Goal: Find specific page/section: Find specific page/section

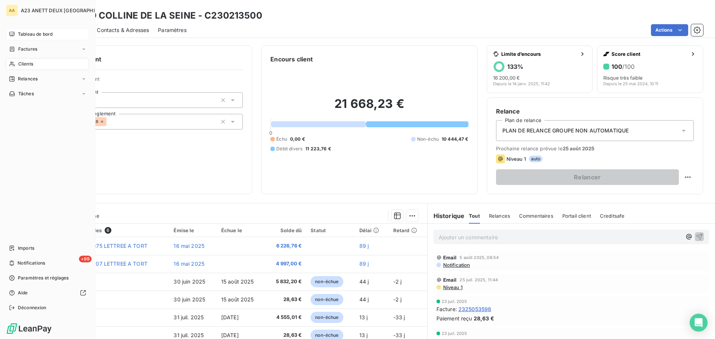
click at [39, 35] on span "Tableau de bord" at bounding box center [35, 34] width 35 height 7
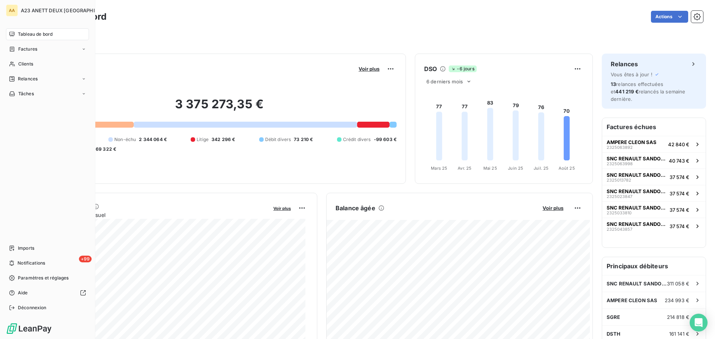
click at [28, 31] on span "Tableau de bord" at bounding box center [35, 34] width 35 height 7
click at [23, 64] on span "Clients" at bounding box center [25, 64] width 15 height 7
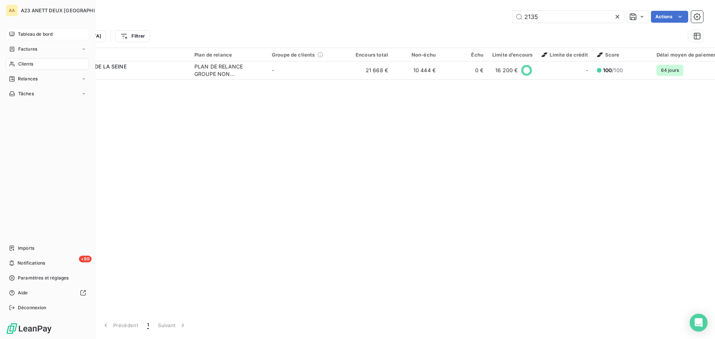
click at [28, 32] on span "Tableau de bord" at bounding box center [35, 34] width 35 height 7
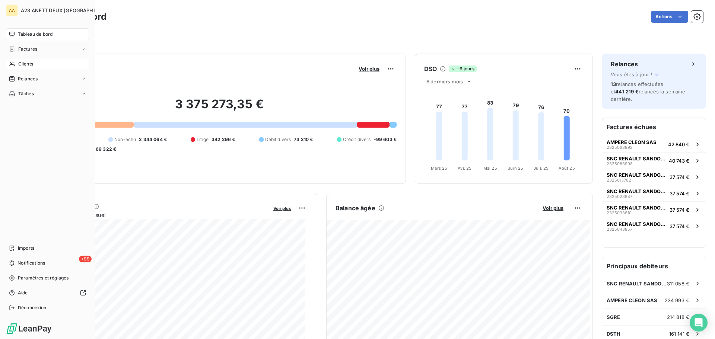
click at [29, 60] on div "Clients" at bounding box center [47, 64] width 83 height 12
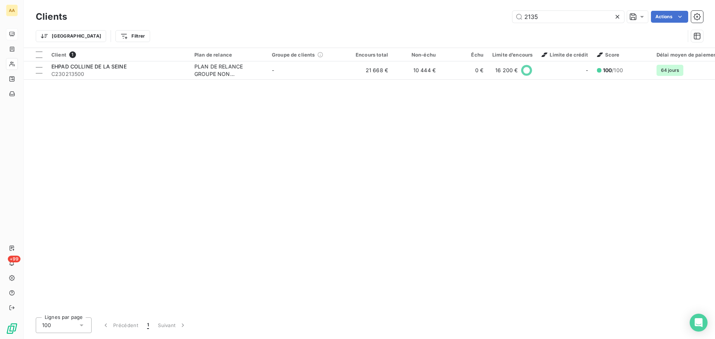
drag, startPoint x: 559, startPoint y: 17, endPoint x: 475, endPoint y: 18, distance: 84.6
click at [475, 18] on div "2135 Actions" at bounding box center [389, 17] width 627 height 12
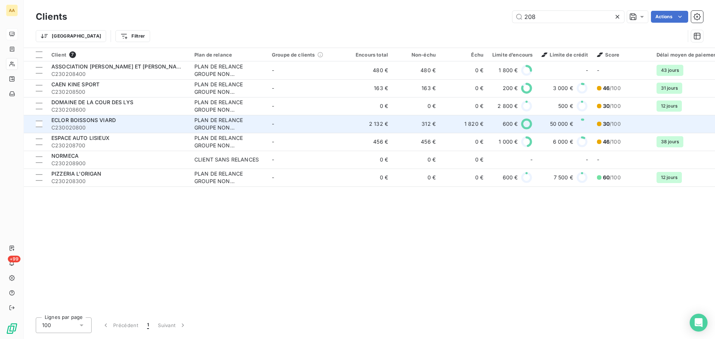
type input "208"
click at [95, 121] on span "ECLOR BOISSONS VIARD" at bounding box center [83, 120] width 64 height 6
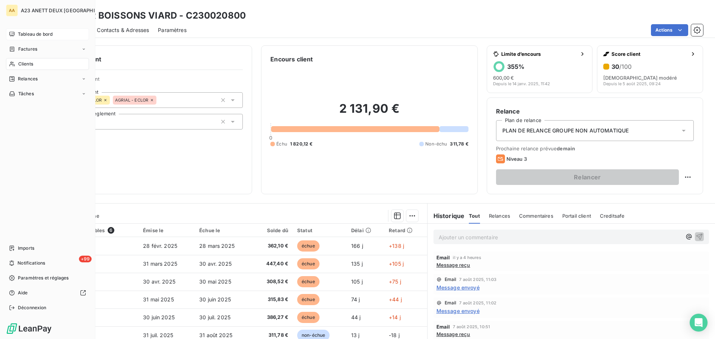
click at [47, 35] on span "Tableau de bord" at bounding box center [35, 34] width 35 height 7
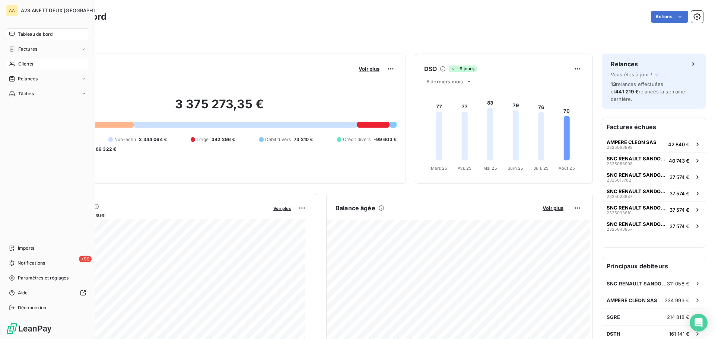
click at [23, 63] on span "Clients" at bounding box center [25, 64] width 15 height 7
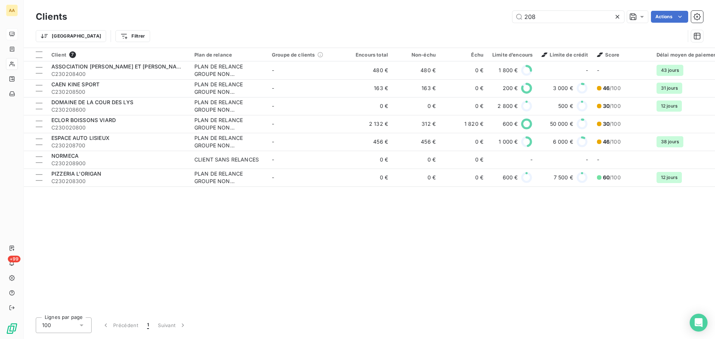
drag, startPoint x: 542, startPoint y: 18, endPoint x: 508, endPoint y: 23, distance: 34.7
click at [508, 23] on div "Clients 208 Actions" at bounding box center [369, 17] width 667 height 16
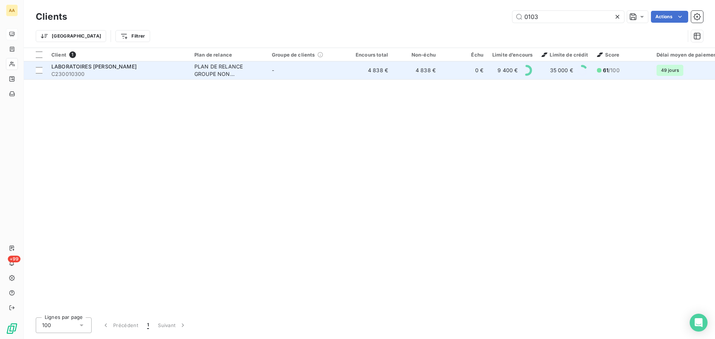
type input "0103"
click at [117, 75] on span "C230010300" at bounding box center [118, 73] width 134 height 7
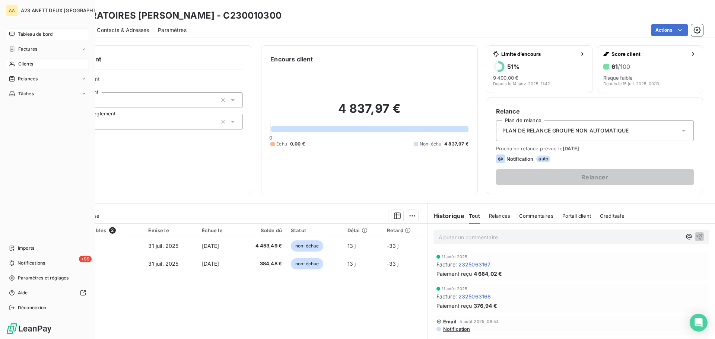
click at [19, 65] on span "Clients" at bounding box center [25, 64] width 15 height 7
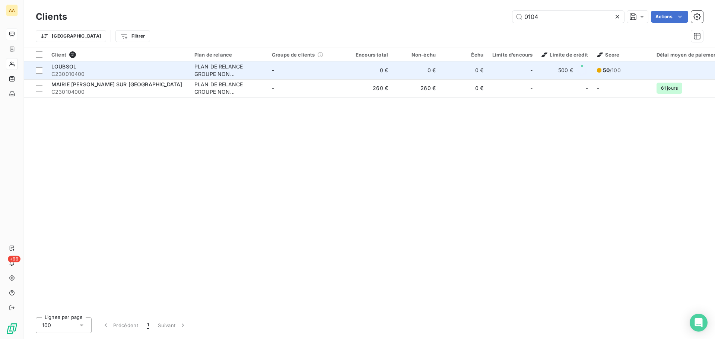
type input "0104"
click at [143, 64] on div "LOUBSOL" at bounding box center [118, 66] width 134 height 7
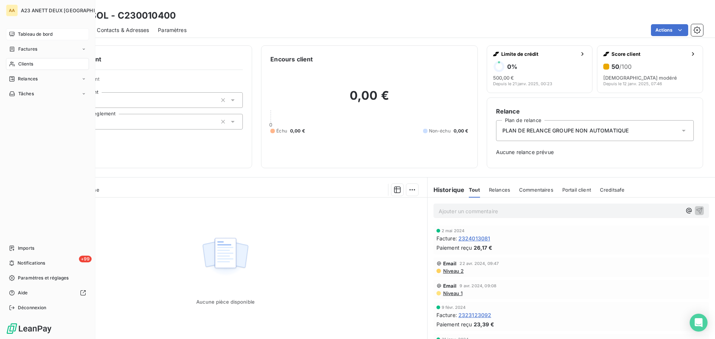
click at [29, 61] on span "Clients" at bounding box center [25, 64] width 15 height 7
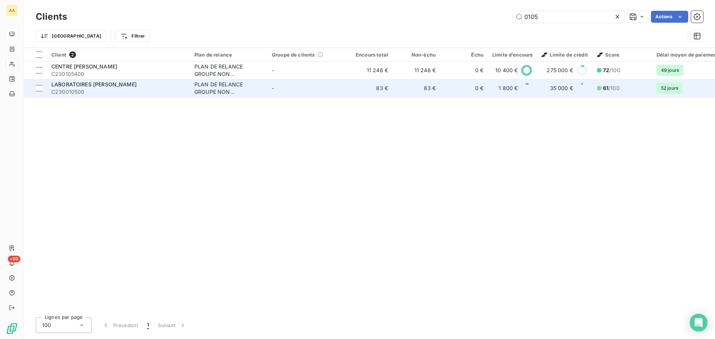
type input "0105"
click at [153, 83] on div "LABORATOIRES GILBERT" at bounding box center [118, 84] width 134 height 7
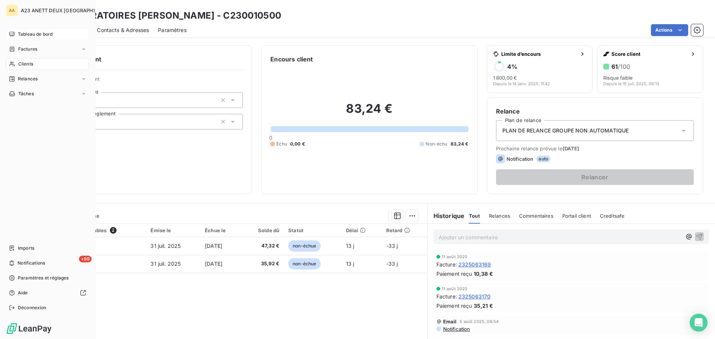
click at [20, 62] on span "Clients" at bounding box center [25, 64] width 15 height 7
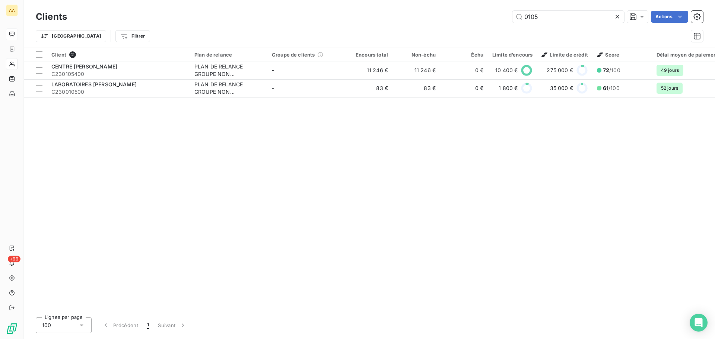
drag, startPoint x: 549, startPoint y: 20, endPoint x: 474, endPoint y: 19, distance: 75.2
click at [474, 19] on div "0105 Actions" at bounding box center [389, 17] width 627 height 12
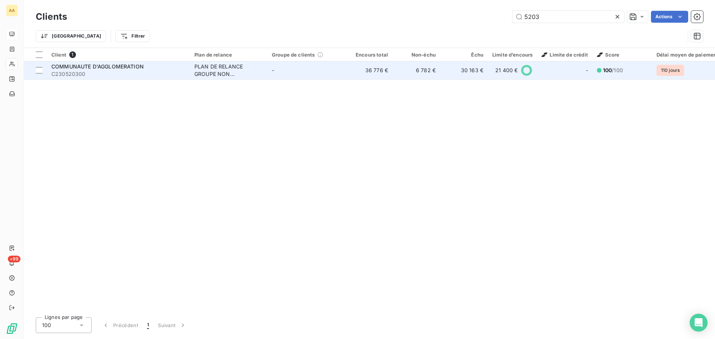
type input "5203"
click at [103, 66] on span "COMMUNAUTE D'AGGLOMERATION" at bounding box center [97, 66] width 92 height 6
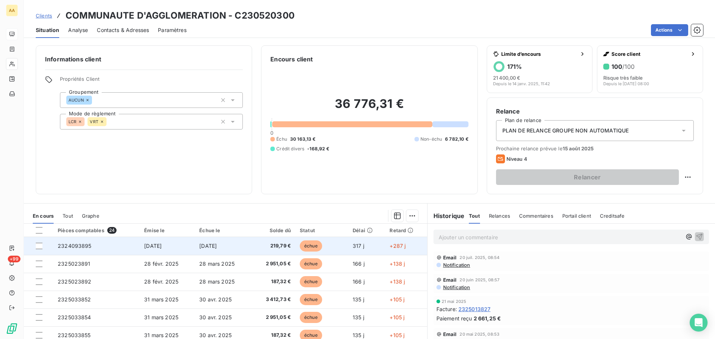
click at [72, 249] on span "2324093895" at bounding box center [75, 246] width 34 height 6
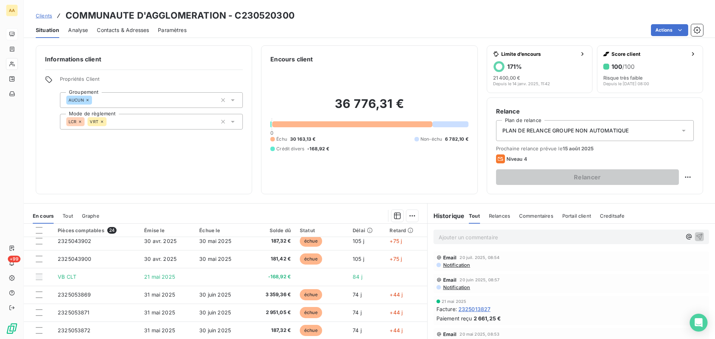
scroll to position [186, 0]
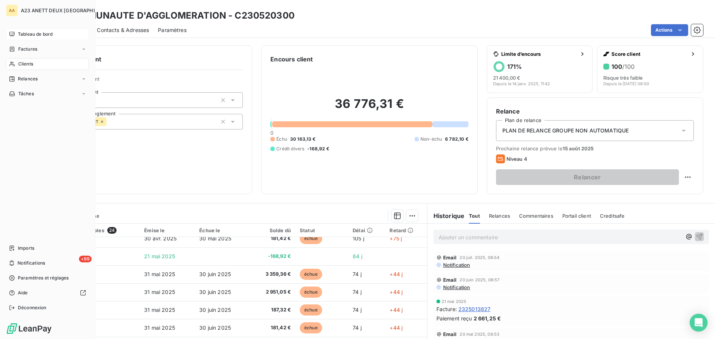
click at [26, 29] on div "Tableau de bord" at bounding box center [47, 34] width 83 height 12
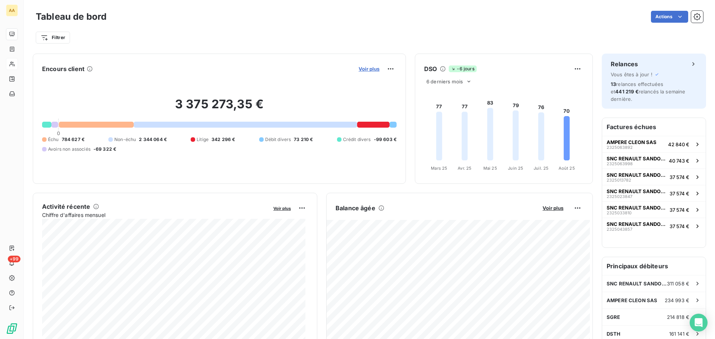
click at [374, 72] on span "Voir plus" at bounding box center [369, 69] width 21 height 6
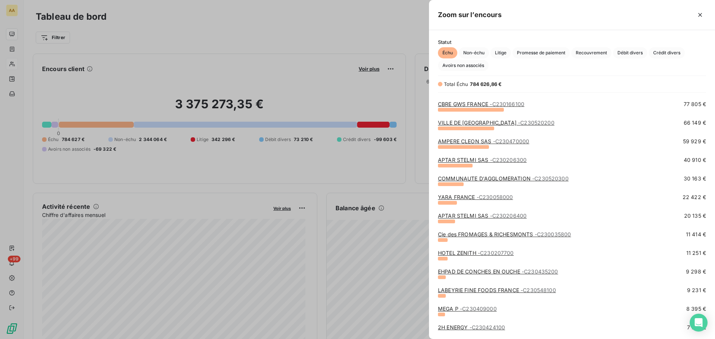
scroll to position [37, 0]
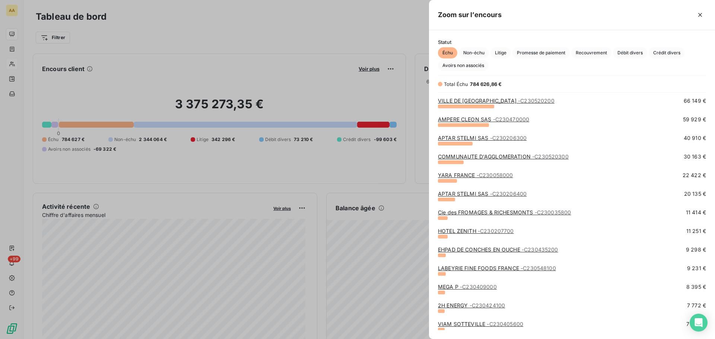
click at [149, 81] on div at bounding box center [357, 169] width 715 height 339
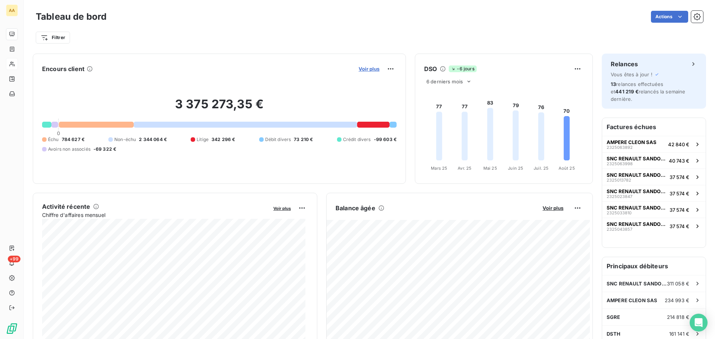
click at [368, 70] on span "Voir plus" at bounding box center [369, 69] width 21 height 6
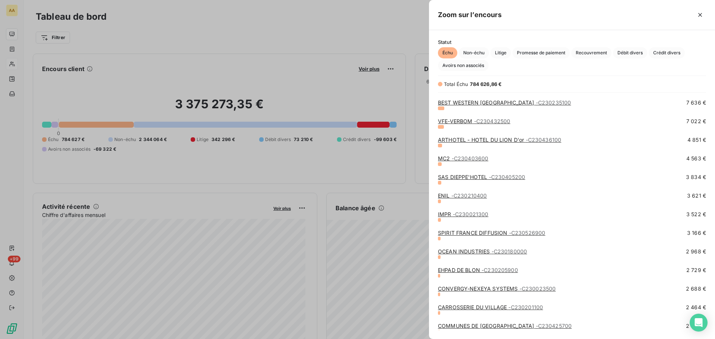
scroll to position [261, 0]
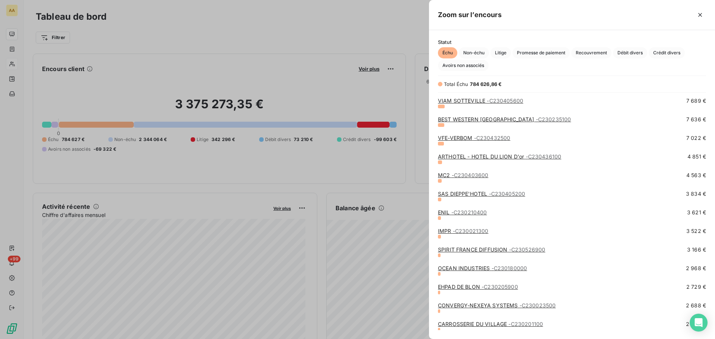
click at [19, 64] on div at bounding box center [357, 169] width 715 height 339
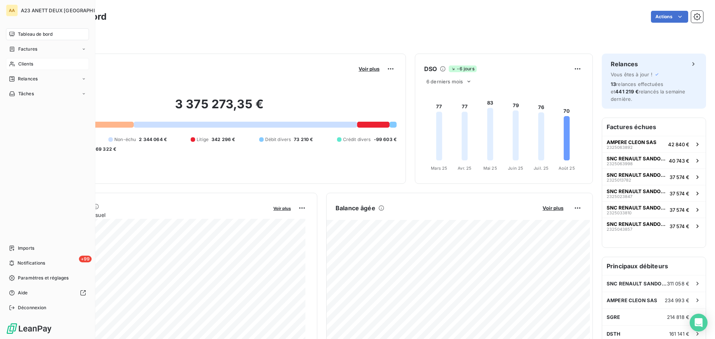
click at [29, 63] on span "Clients" at bounding box center [25, 64] width 15 height 7
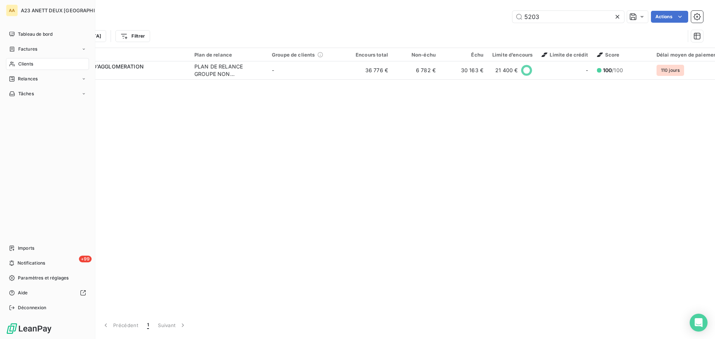
click at [29, 63] on span "Clients" at bounding box center [25, 64] width 15 height 7
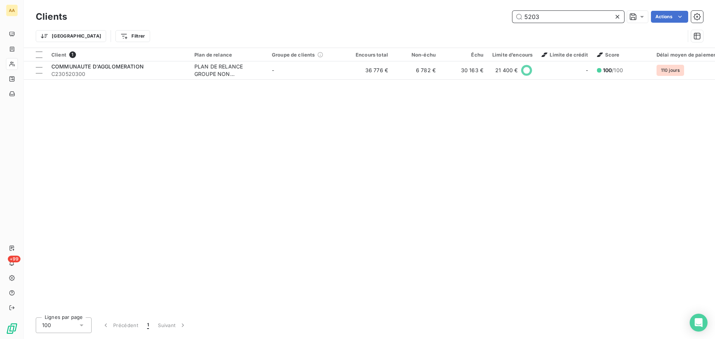
drag, startPoint x: 552, startPoint y: 16, endPoint x: 488, endPoint y: 16, distance: 63.7
click at [493, 16] on div "5203 Actions" at bounding box center [389, 17] width 627 height 12
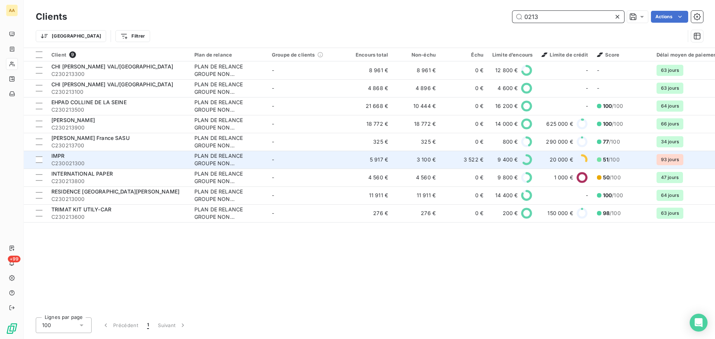
type input "0213"
click at [120, 161] on span "C230021300" at bounding box center [118, 163] width 134 height 7
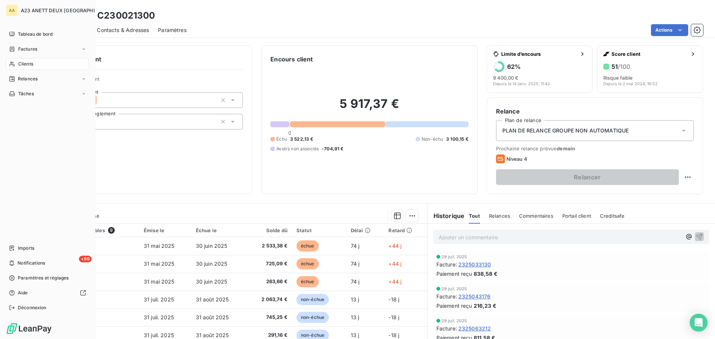
click at [27, 63] on span "Clients" at bounding box center [25, 64] width 15 height 7
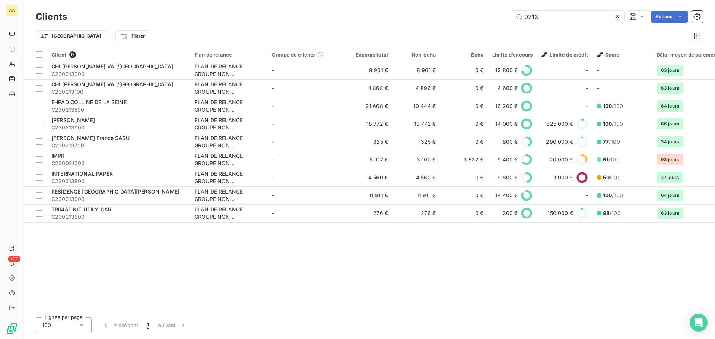
drag, startPoint x: 556, startPoint y: 16, endPoint x: 353, endPoint y: 14, distance: 203.0
click at [393, 17] on div "0213 Actions" at bounding box center [389, 17] width 627 height 12
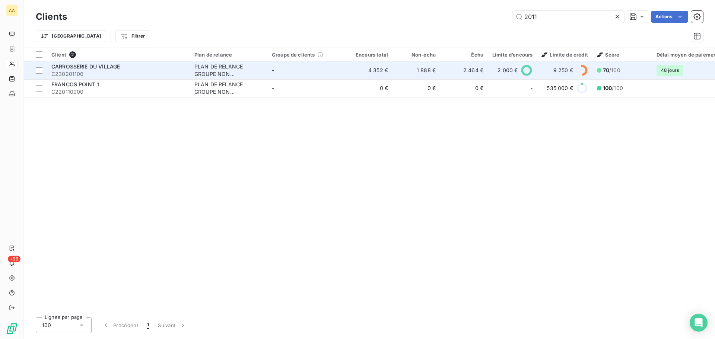
type input "2011"
click at [98, 72] on span "C230201100" at bounding box center [118, 73] width 134 height 7
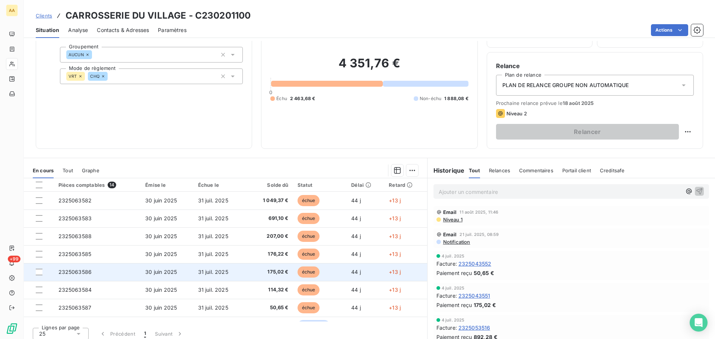
scroll to position [50, 0]
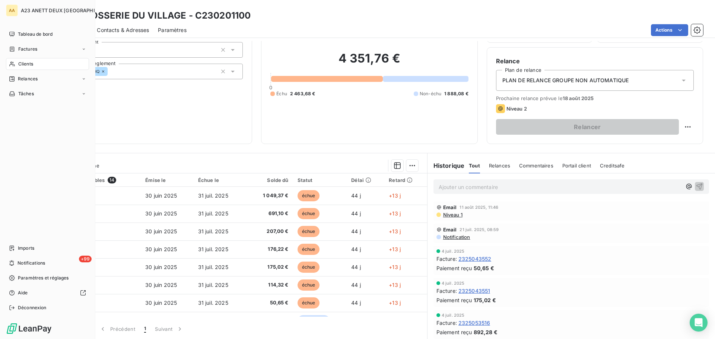
click at [42, 63] on div "Clients" at bounding box center [47, 64] width 83 height 12
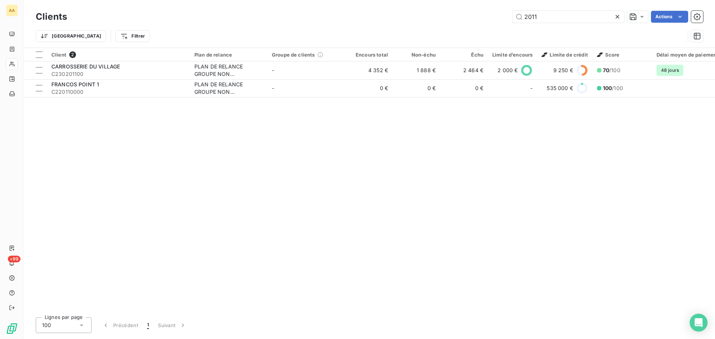
drag, startPoint x: 516, startPoint y: 19, endPoint x: 455, endPoint y: 13, distance: 61.8
click at [455, 13] on div "2011 Actions" at bounding box center [389, 17] width 627 height 12
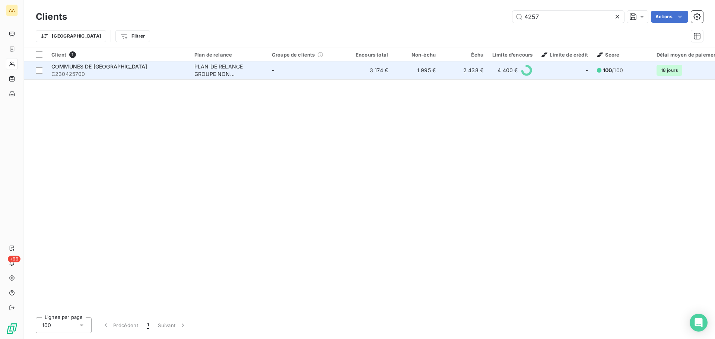
type input "4257"
click at [72, 77] on span "C230425700" at bounding box center [118, 73] width 134 height 7
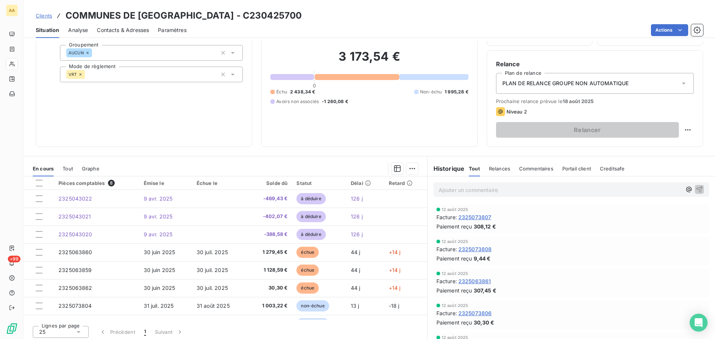
scroll to position [50, 0]
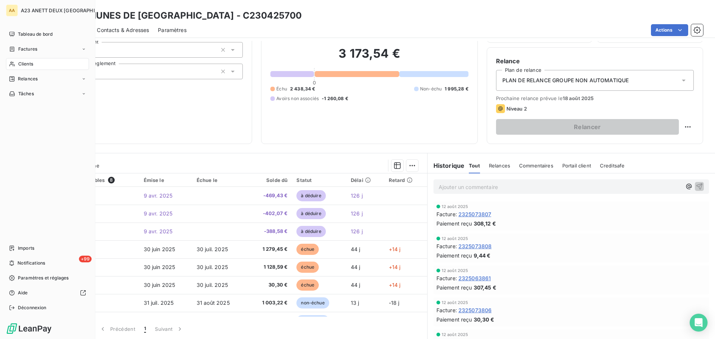
click at [25, 65] on span "Clients" at bounding box center [25, 64] width 15 height 7
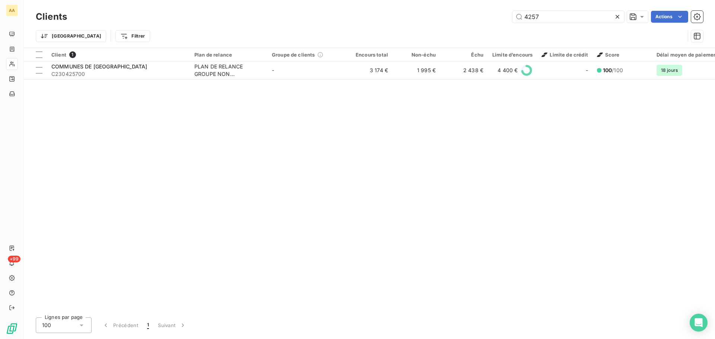
drag, startPoint x: 549, startPoint y: 14, endPoint x: 463, endPoint y: 6, distance: 85.7
click at [466, 13] on div "4257 Actions" at bounding box center [389, 17] width 627 height 12
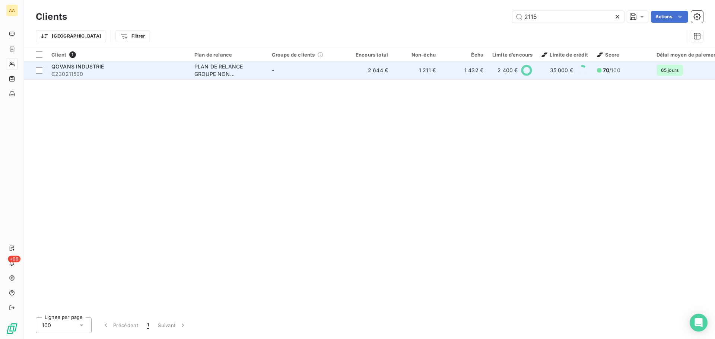
type input "2115"
click at [115, 66] on div "QOVANS INDUSTRIE" at bounding box center [118, 66] width 134 height 7
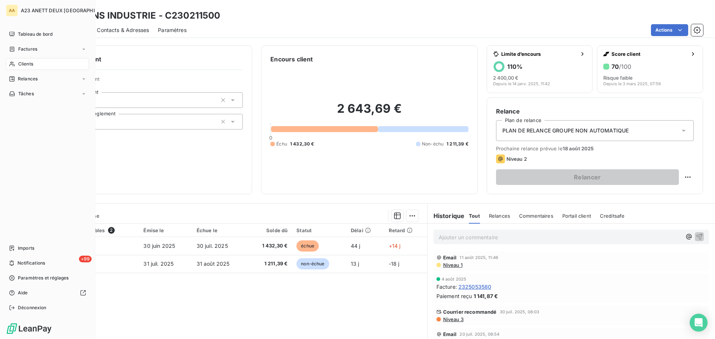
click at [29, 65] on span "Clients" at bounding box center [25, 64] width 15 height 7
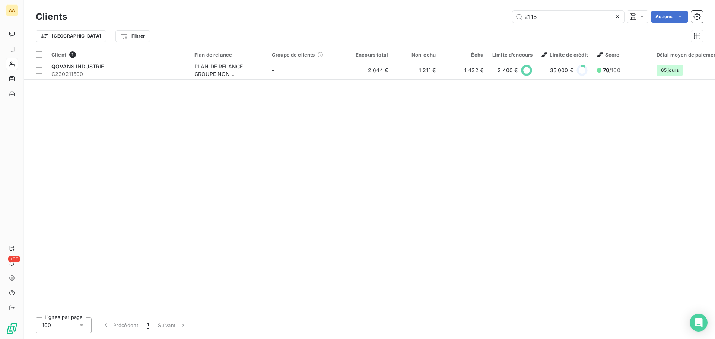
drag, startPoint x: 542, startPoint y: 17, endPoint x: 486, endPoint y: 17, distance: 55.9
click at [486, 17] on div "2115 Actions" at bounding box center [389, 17] width 627 height 12
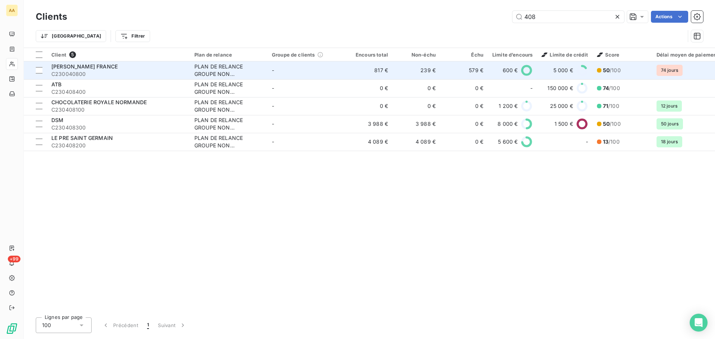
type input "408"
click at [115, 70] on div "ALTHEA FRANCE" at bounding box center [118, 66] width 134 height 7
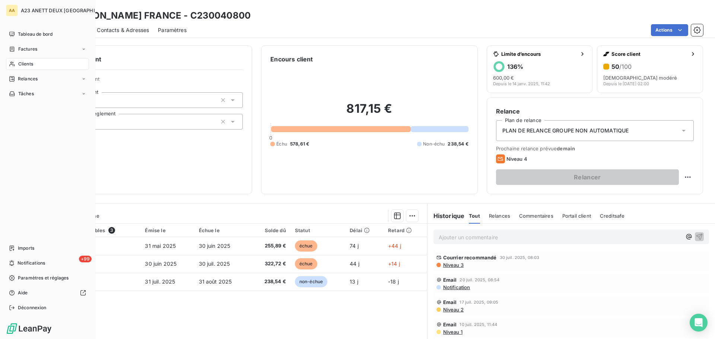
click at [19, 64] on span "Clients" at bounding box center [25, 64] width 15 height 7
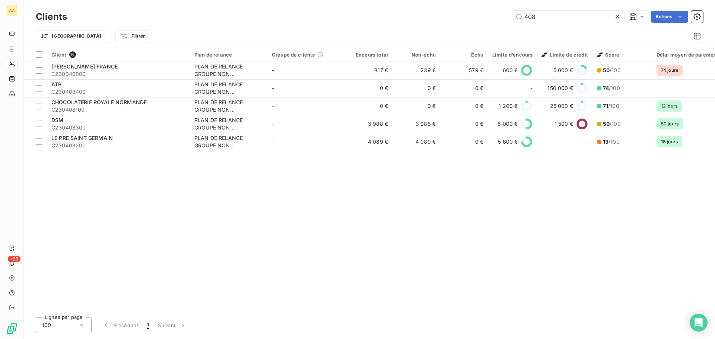
drag, startPoint x: 553, startPoint y: 19, endPoint x: 426, endPoint y: 13, distance: 126.8
click at [430, 13] on div "408 Actions" at bounding box center [389, 17] width 627 height 12
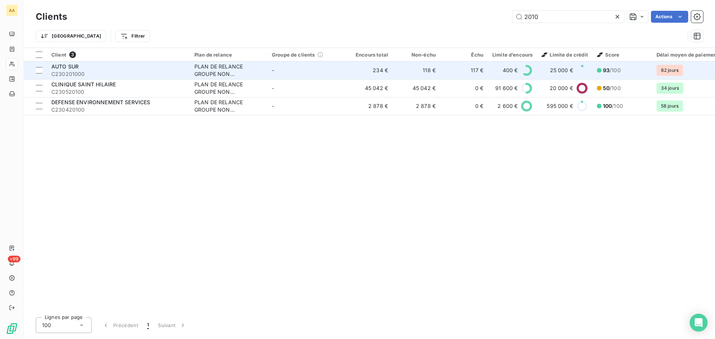
type input "2010"
click at [134, 74] on span "C230201000" at bounding box center [118, 73] width 134 height 7
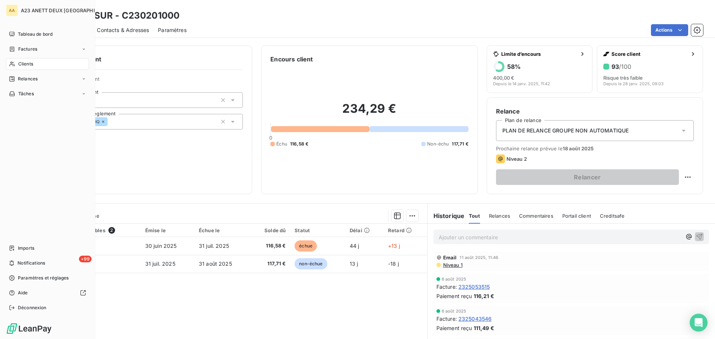
click at [18, 67] on div "Clients" at bounding box center [47, 64] width 83 height 12
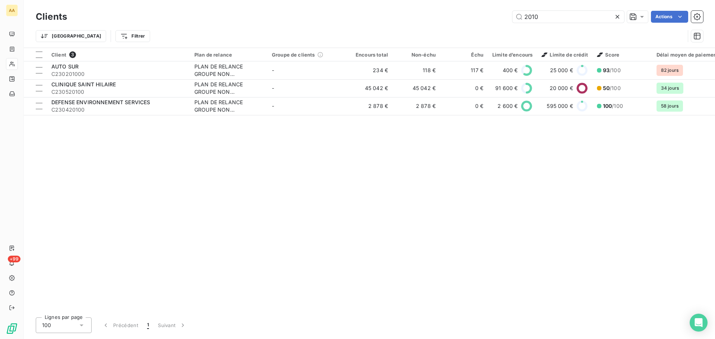
drag, startPoint x: 552, startPoint y: 14, endPoint x: 458, endPoint y: 25, distance: 95.2
click at [473, 25] on div "Clients 2010 Actions Trier Filtrer" at bounding box center [369, 28] width 667 height 39
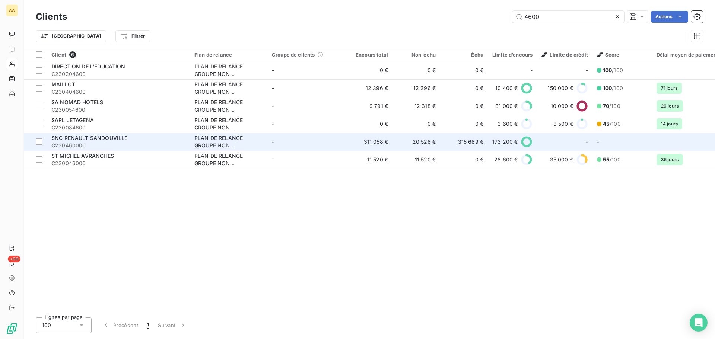
type input "4600"
click at [117, 142] on div "SNC RENAULT SANDOUVILLE" at bounding box center [118, 137] width 134 height 7
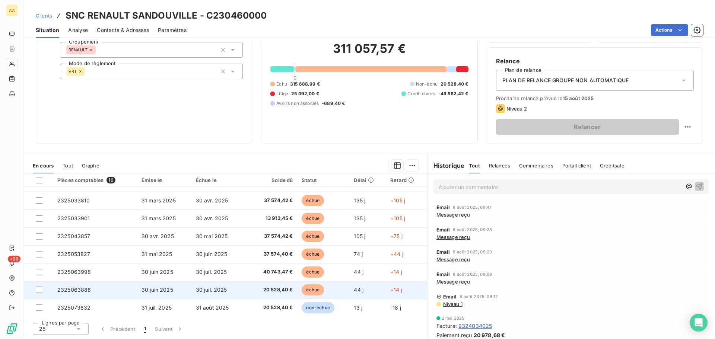
scroll to position [156, 0]
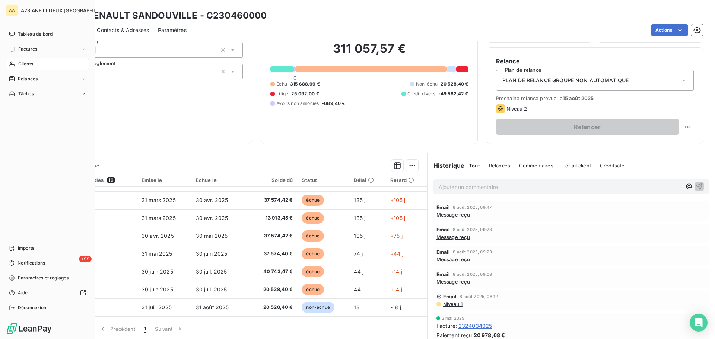
click at [18, 64] on span "Clients" at bounding box center [25, 64] width 15 height 7
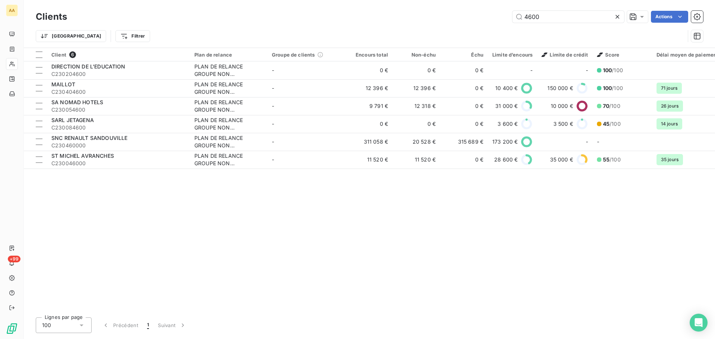
drag, startPoint x: 569, startPoint y: 17, endPoint x: 388, endPoint y: 1, distance: 181.0
click at [457, 16] on div "4600 Actions" at bounding box center [389, 17] width 627 height 12
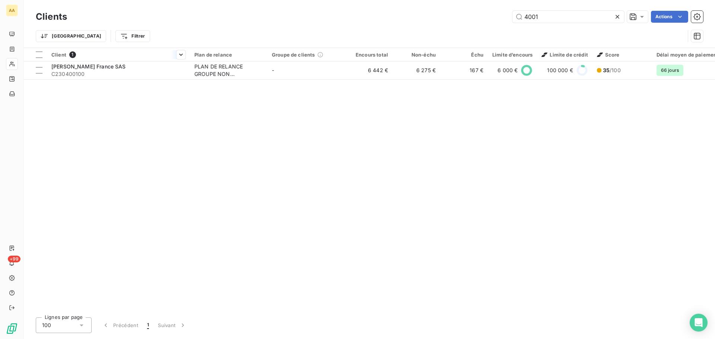
type input "4001"
click at [123, 60] on th "Client 1" at bounding box center [118, 54] width 143 height 13
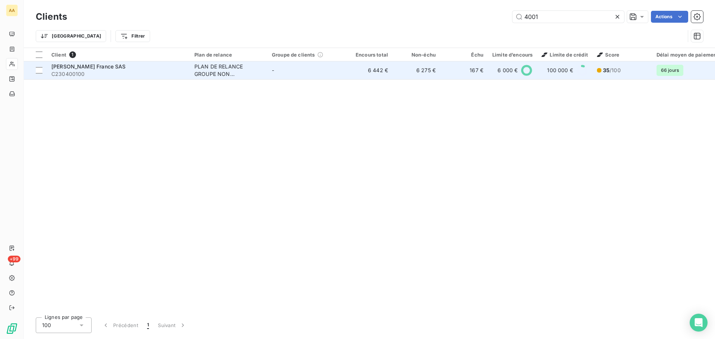
click at [124, 67] on span "[PERSON_NAME] France SAS" at bounding box center [88, 66] width 74 height 6
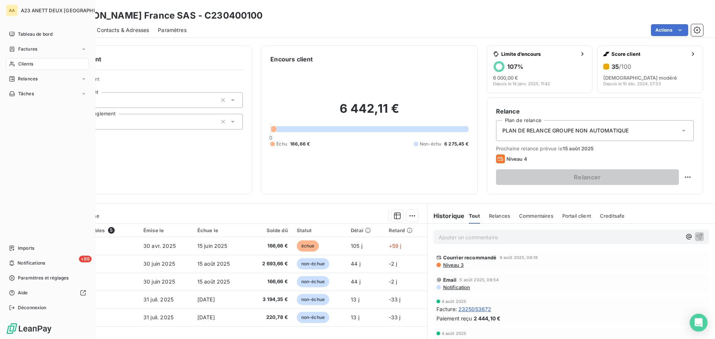
click at [22, 65] on span "Clients" at bounding box center [25, 64] width 15 height 7
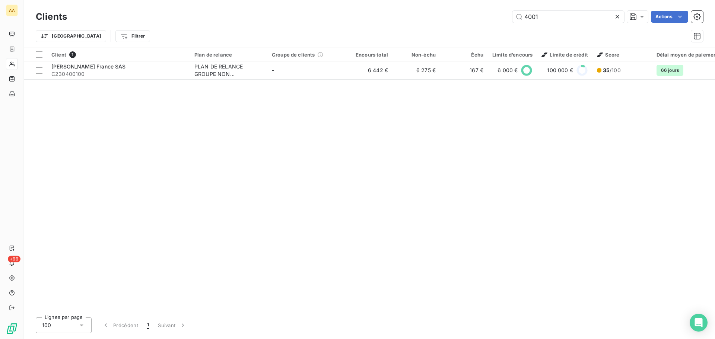
drag, startPoint x: 578, startPoint y: 16, endPoint x: 431, endPoint y: 18, distance: 147.9
click at [463, 21] on div "4001 Actions" at bounding box center [389, 17] width 627 height 12
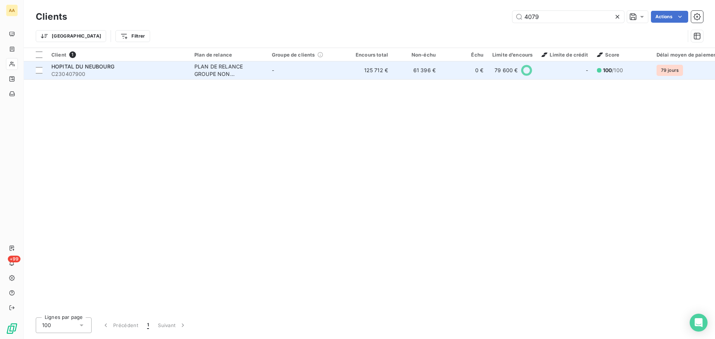
type input "4079"
click at [122, 72] on span "C230407900" at bounding box center [118, 73] width 134 height 7
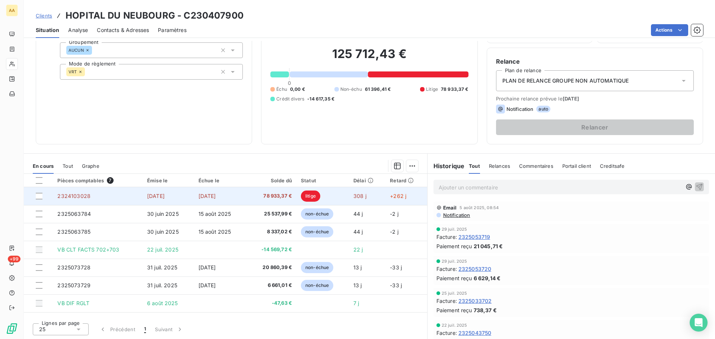
scroll to position [50, 0]
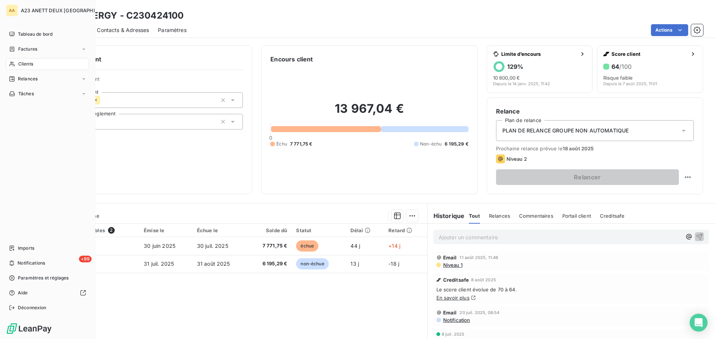
click at [20, 63] on span "Clients" at bounding box center [25, 64] width 15 height 7
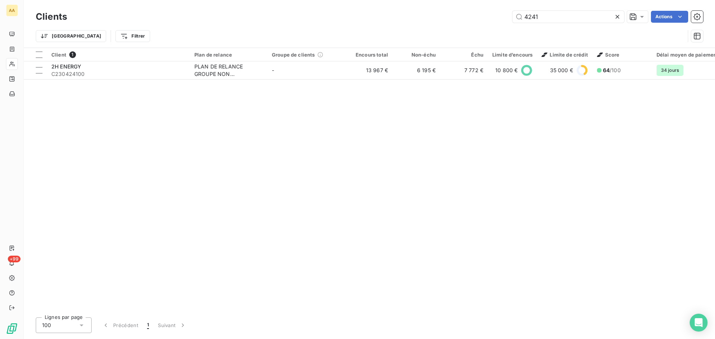
drag, startPoint x: 548, startPoint y: 13, endPoint x: 473, endPoint y: 20, distance: 74.9
click at [473, 20] on div "4241 Actions" at bounding box center [389, 17] width 627 height 12
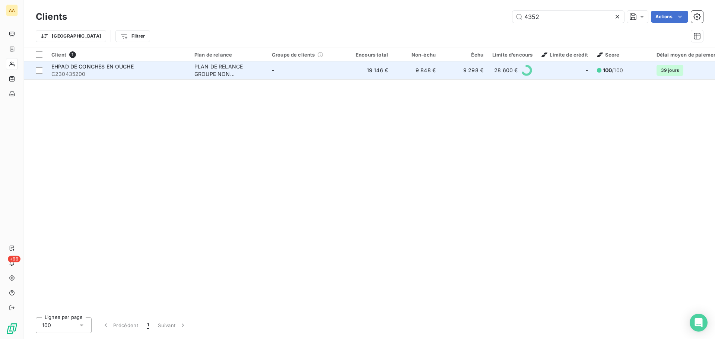
type input "4352"
click at [123, 73] on span "C230435200" at bounding box center [118, 73] width 134 height 7
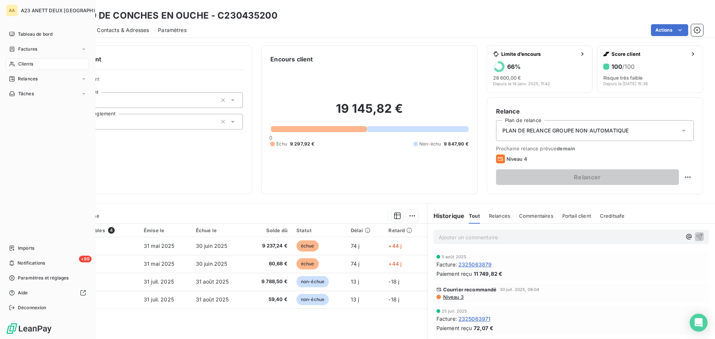
click at [28, 63] on span "Clients" at bounding box center [25, 64] width 15 height 7
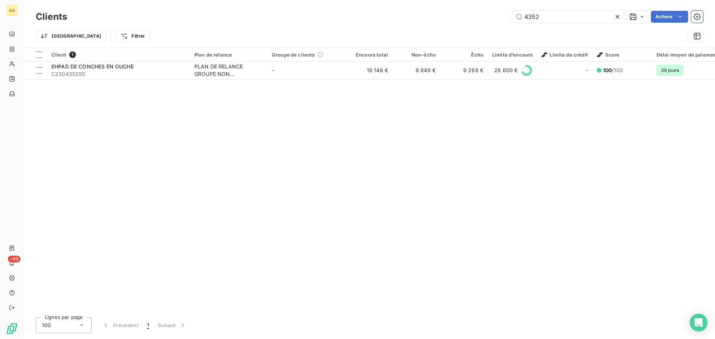
drag, startPoint x: 542, startPoint y: 21, endPoint x: 397, endPoint y: 30, distance: 144.4
click at [501, 25] on div "Clients 4352 Actions Trier Filtrer" at bounding box center [369, 28] width 667 height 39
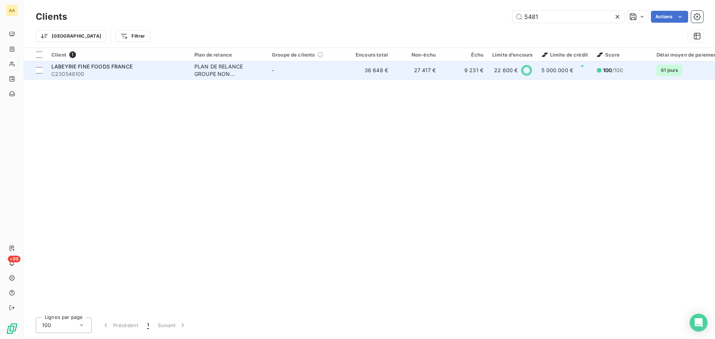
type input "5481"
click at [124, 74] on span "C230548100" at bounding box center [118, 73] width 134 height 7
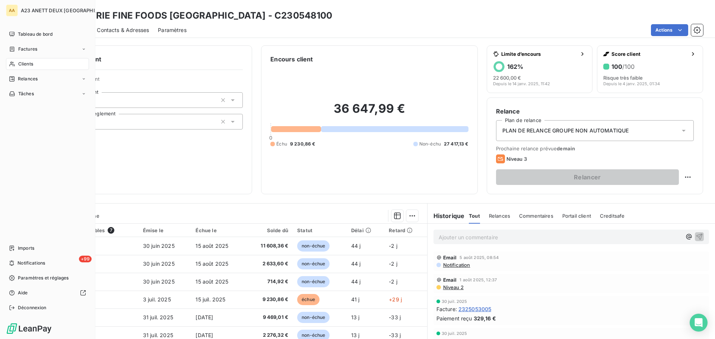
click at [13, 66] on icon at bounding box center [12, 64] width 6 height 6
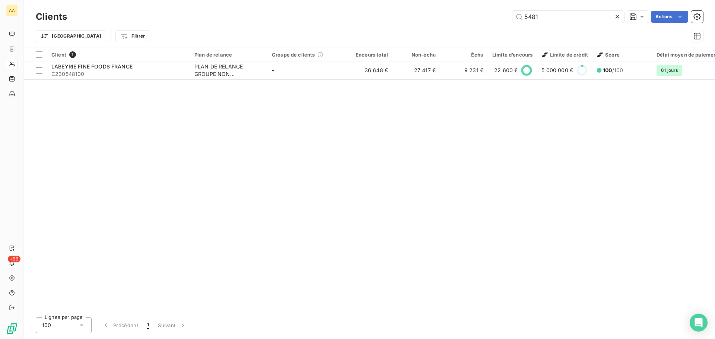
drag, startPoint x: 548, startPoint y: 18, endPoint x: 458, endPoint y: 2, distance: 91.9
click at [475, 7] on div "Clients 5481 Actions Trier Filtrer" at bounding box center [369, 24] width 691 height 48
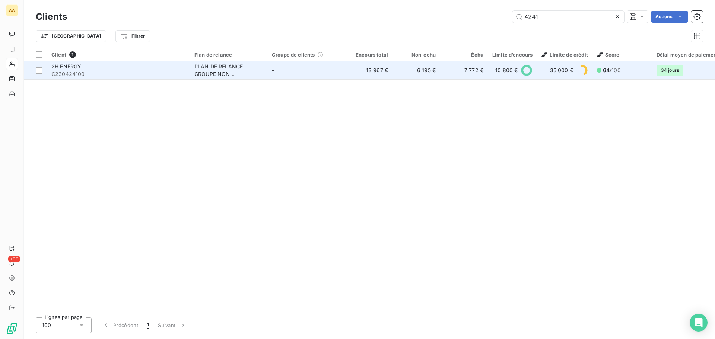
type input "4241"
click at [98, 70] on div "2H ENERGY" at bounding box center [118, 66] width 134 height 7
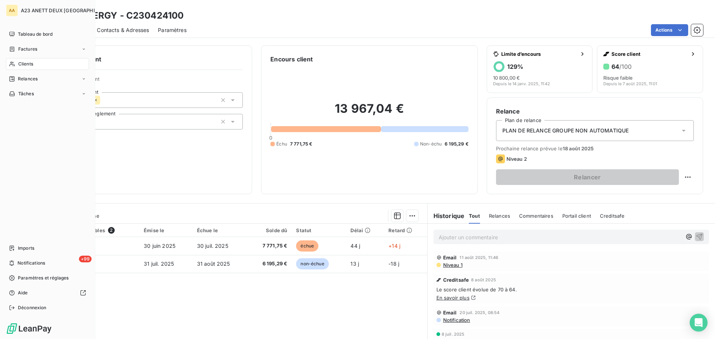
click at [38, 59] on div "Clients" at bounding box center [47, 64] width 83 height 12
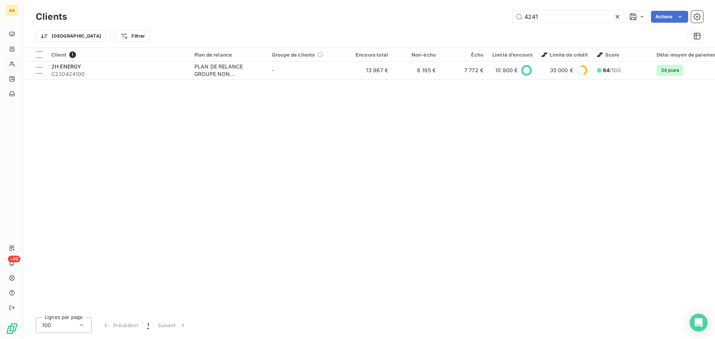
drag, startPoint x: 567, startPoint y: 15, endPoint x: 467, endPoint y: 22, distance: 100.0
click at [467, 22] on div "4241 Actions" at bounding box center [389, 17] width 627 height 12
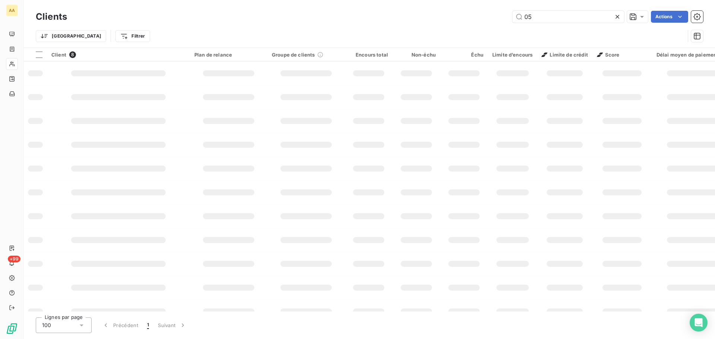
type input "0"
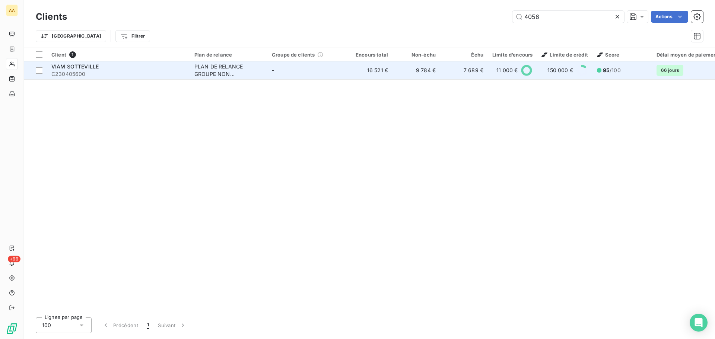
type input "4056"
click at [113, 67] on div "VIAM SOTTEVILLE" at bounding box center [118, 66] width 134 height 7
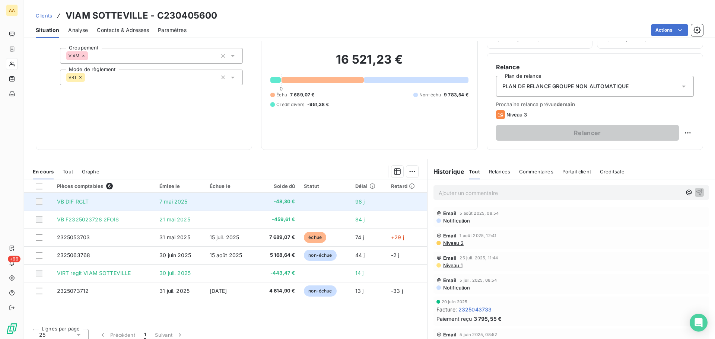
scroll to position [50, 0]
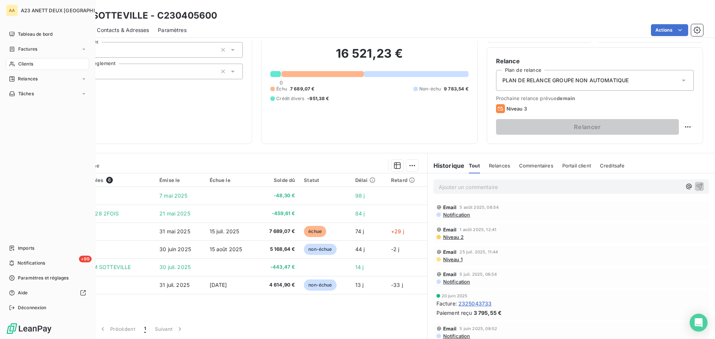
click at [32, 62] on span "Clients" at bounding box center [25, 64] width 15 height 7
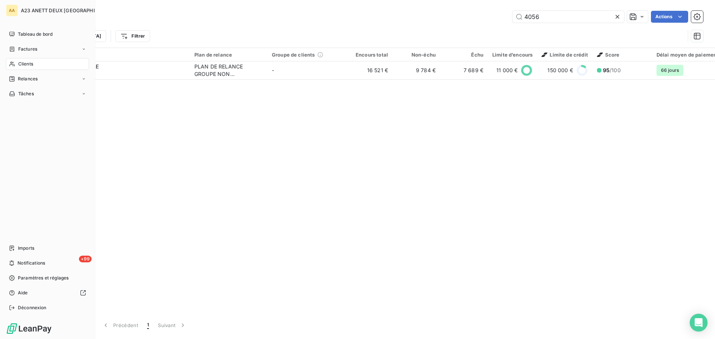
click at [32, 62] on span "Clients" at bounding box center [25, 64] width 15 height 7
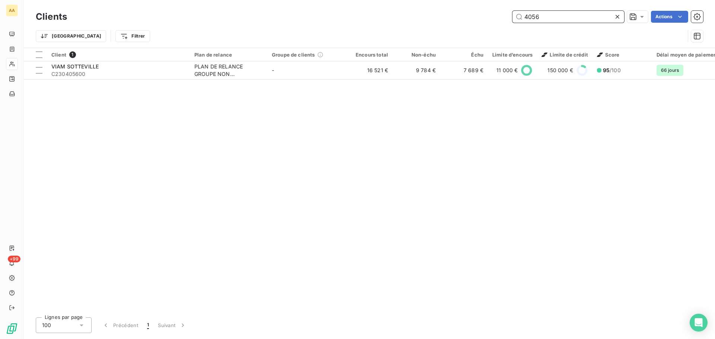
drag, startPoint x: 568, startPoint y: 16, endPoint x: 461, endPoint y: 18, distance: 106.2
click at [461, 18] on div "4056 Actions" at bounding box center [389, 17] width 627 height 12
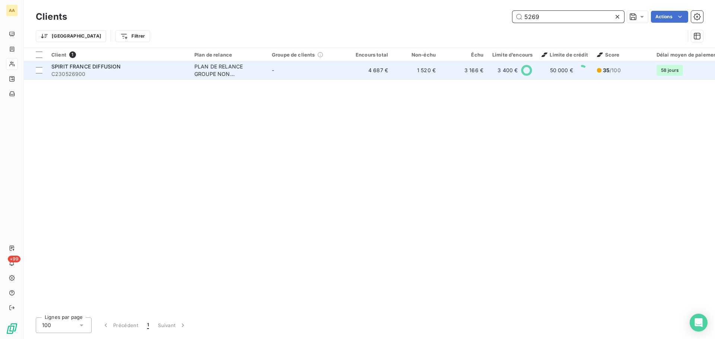
type input "5269"
click at [110, 68] on span "SPIRIT FRANCE DIFFUSION" at bounding box center [85, 66] width 69 height 6
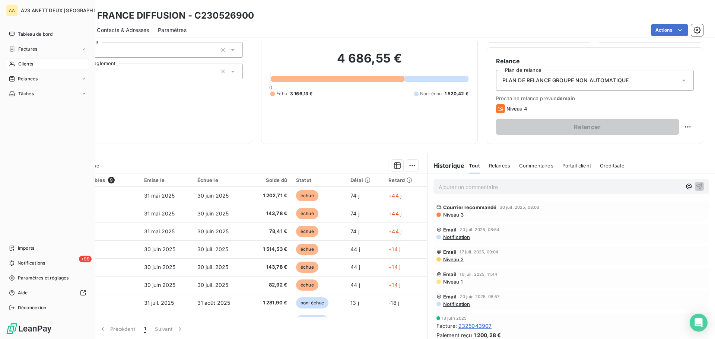
click at [32, 67] on div "Clients" at bounding box center [47, 64] width 83 height 12
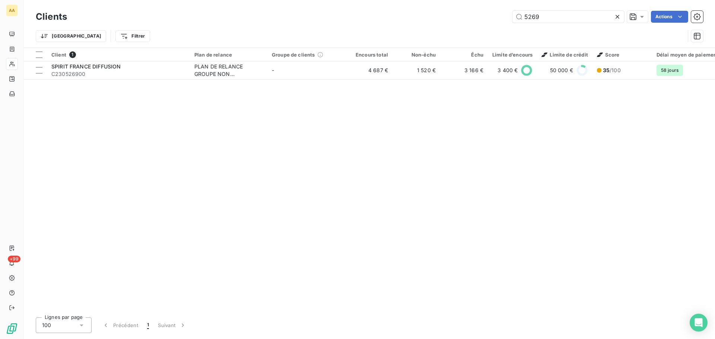
drag, startPoint x: 474, startPoint y: 19, endPoint x: 329, endPoint y: 22, distance: 144.6
click at [379, 23] on div "Clients 5269 Actions" at bounding box center [369, 17] width 667 height 16
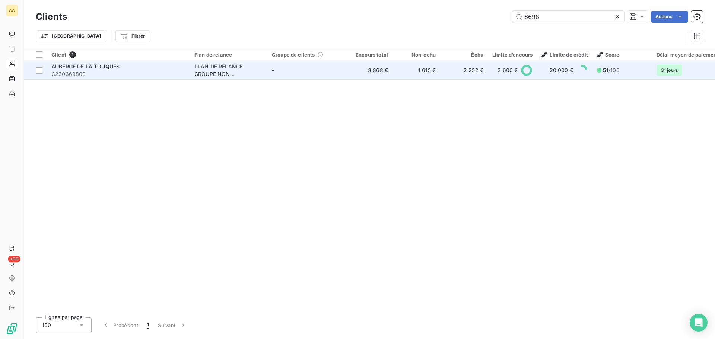
type input "6698"
click at [98, 69] on span "AUBERGE DE LA TOUQUES" at bounding box center [85, 66] width 68 height 6
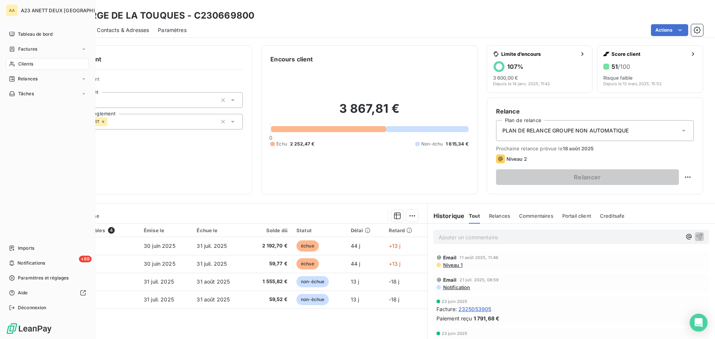
click at [26, 64] on span "Clients" at bounding box center [25, 64] width 15 height 7
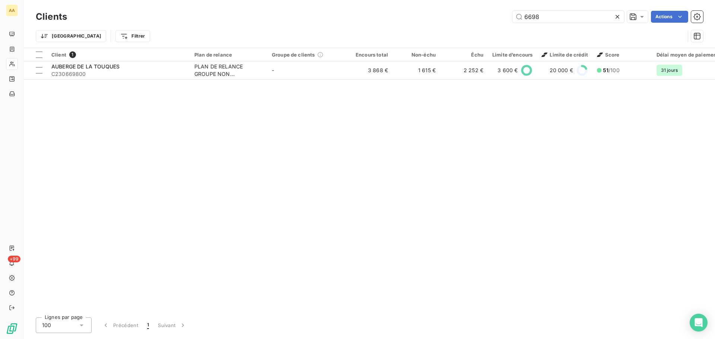
drag, startPoint x: 543, startPoint y: 14, endPoint x: 403, endPoint y: 17, distance: 140.1
click at [479, 17] on div "6698 Actions" at bounding box center [389, 17] width 627 height 12
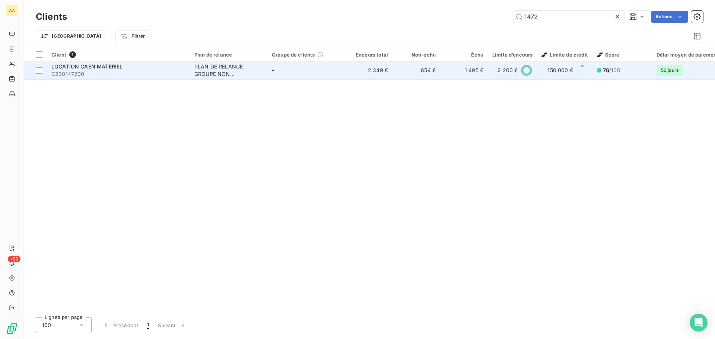
type input "1472"
click at [105, 69] on span "LOCATION CAEN MATERIEL" at bounding box center [86, 66] width 71 height 6
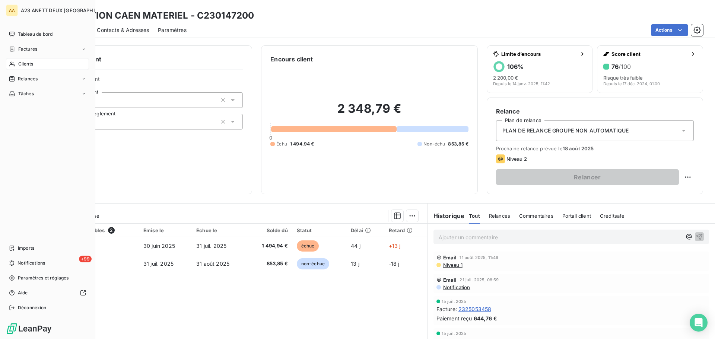
click at [20, 63] on span "Clients" at bounding box center [25, 64] width 15 height 7
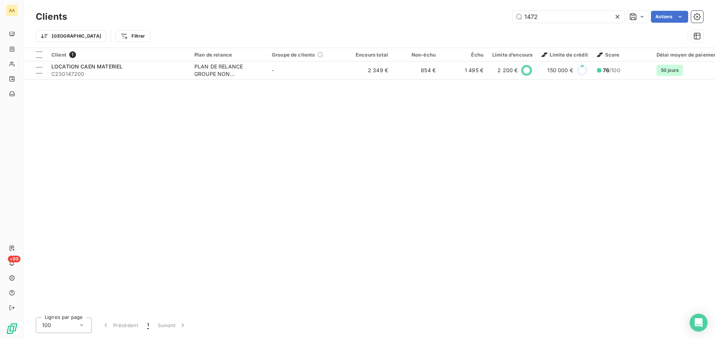
drag, startPoint x: 556, startPoint y: 14, endPoint x: 329, endPoint y: 14, distance: 227.2
click at [354, 16] on div "1472 Actions" at bounding box center [389, 17] width 627 height 12
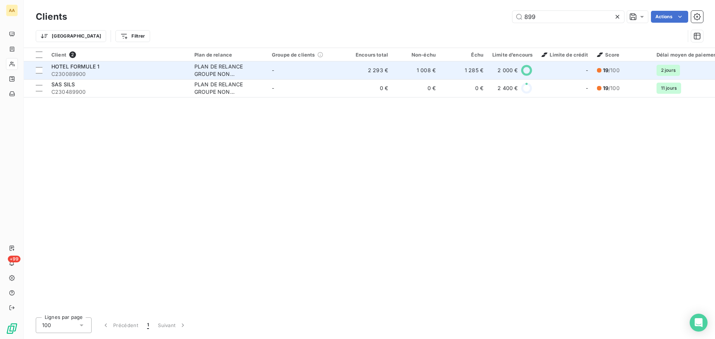
type input "899"
click at [94, 71] on span "C230089900" at bounding box center [118, 73] width 134 height 7
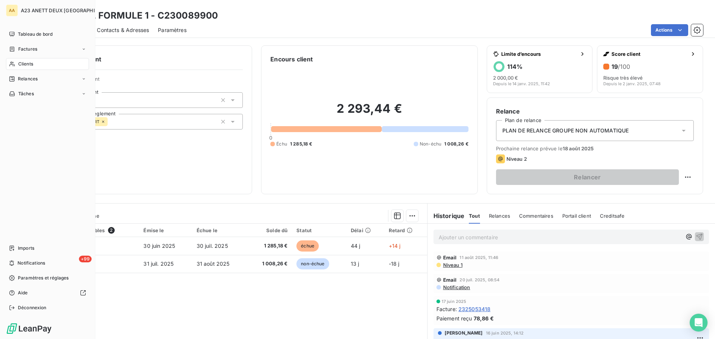
click at [25, 64] on span "Clients" at bounding box center [25, 64] width 15 height 7
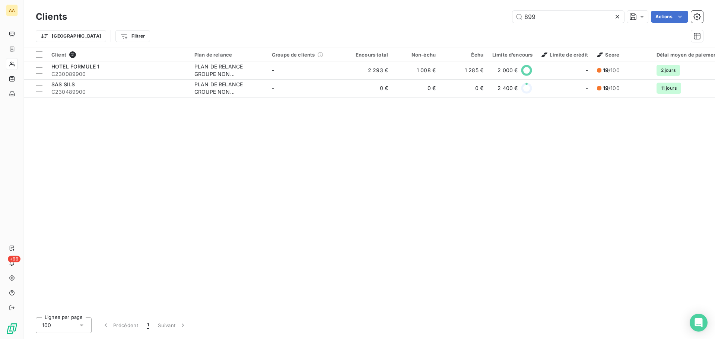
drag, startPoint x: 536, startPoint y: 19, endPoint x: 501, endPoint y: 21, distance: 35.1
click at [501, 21] on div "899 Actions" at bounding box center [389, 17] width 627 height 12
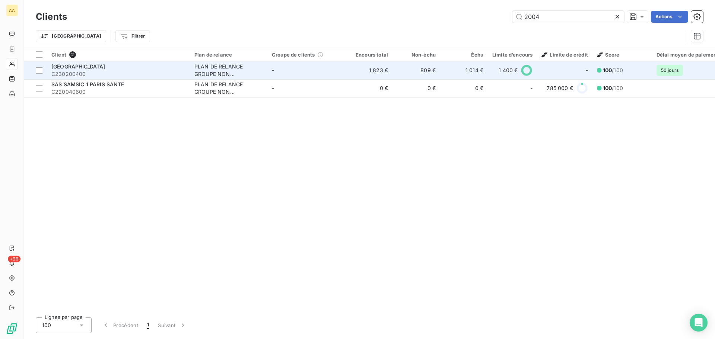
type input "2004"
click at [89, 69] on span "[GEOGRAPHIC_DATA]" at bounding box center [78, 66] width 54 height 6
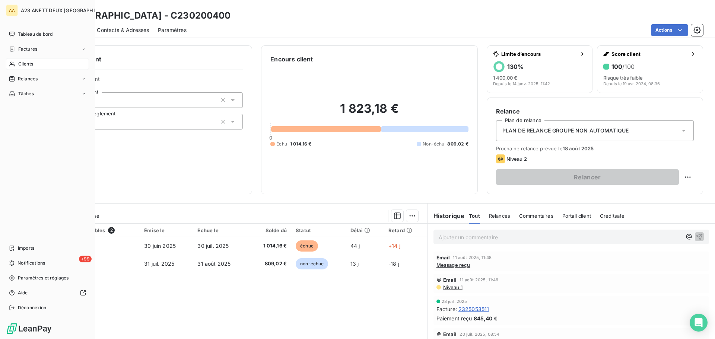
click at [22, 62] on span "Clients" at bounding box center [25, 64] width 15 height 7
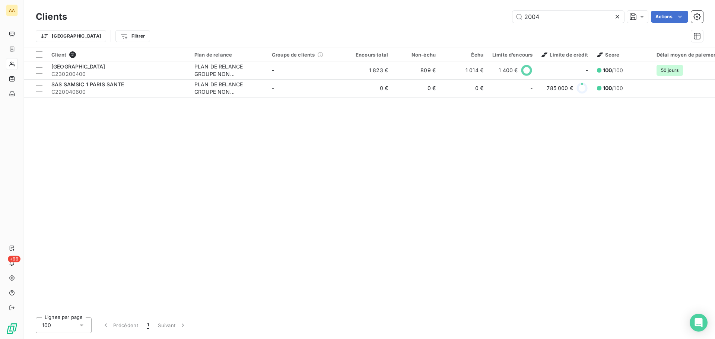
drag, startPoint x: 541, startPoint y: 15, endPoint x: 349, endPoint y: 17, distance: 192.2
click at [378, 17] on div "2004 Actions" at bounding box center [389, 17] width 627 height 12
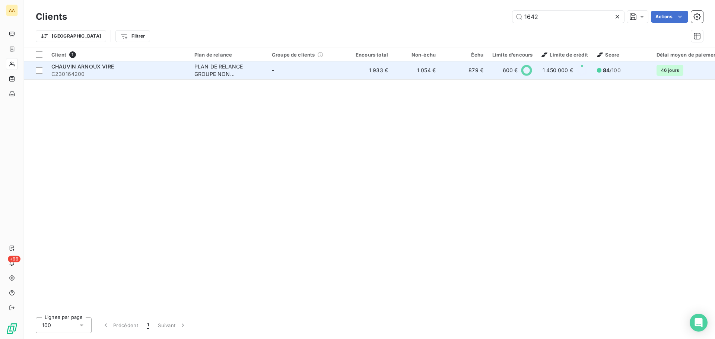
type input "1642"
click at [85, 69] on span "CHAUVIN ARNOUX VIRE" at bounding box center [82, 66] width 63 height 6
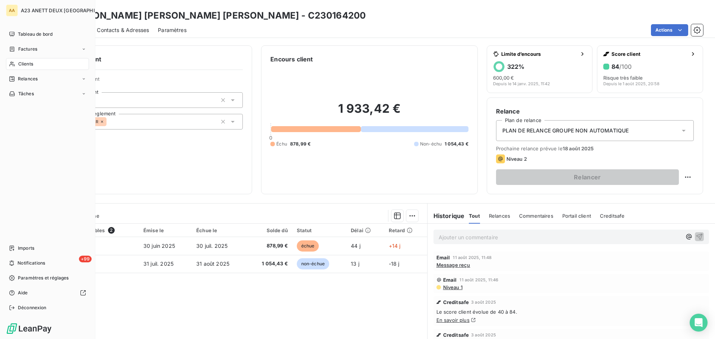
click at [21, 64] on span "Clients" at bounding box center [25, 64] width 15 height 7
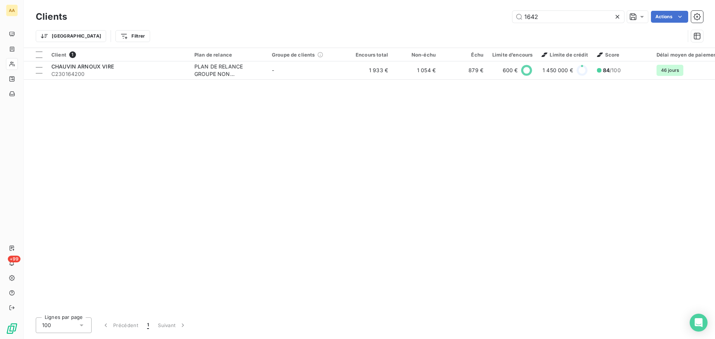
drag, startPoint x: 542, startPoint y: 19, endPoint x: 412, endPoint y: 20, distance: 130.0
click at [413, 19] on div "1642 Actions" at bounding box center [389, 17] width 627 height 12
type input "4071"
click at [118, 80] on div "Client 1 Plan de relance Groupe de clients Encours total Non-échu Échu Limite d…" at bounding box center [369, 180] width 691 height 264
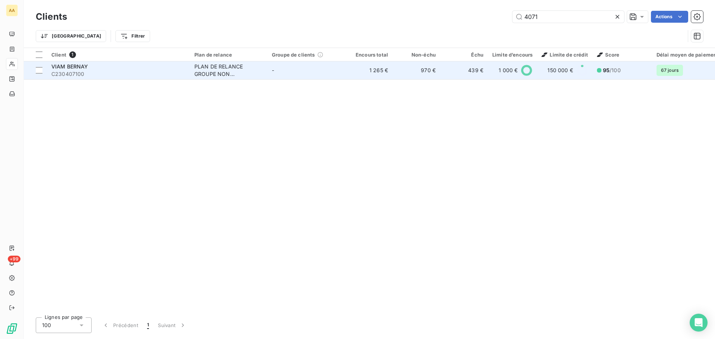
click at [122, 74] on span "C230407100" at bounding box center [118, 73] width 134 height 7
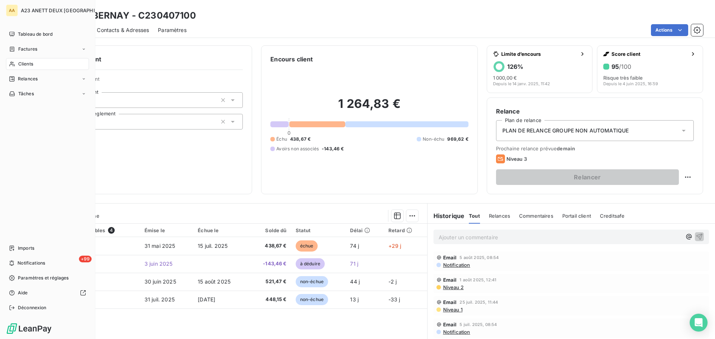
click at [40, 61] on div "Clients" at bounding box center [47, 64] width 83 height 12
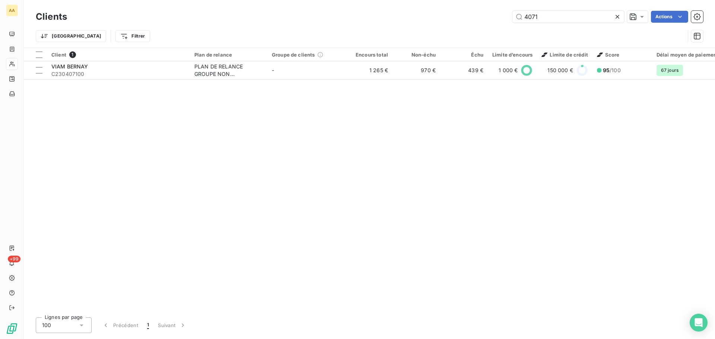
drag, startPoint x: 557, startPoint y: 15, endPoint x: 413, endPoint y: 10, distance: 144.2
click at [413, 10] on div "Clients 4071 Actions" at bounding box center [369, 17] width 667 height 16
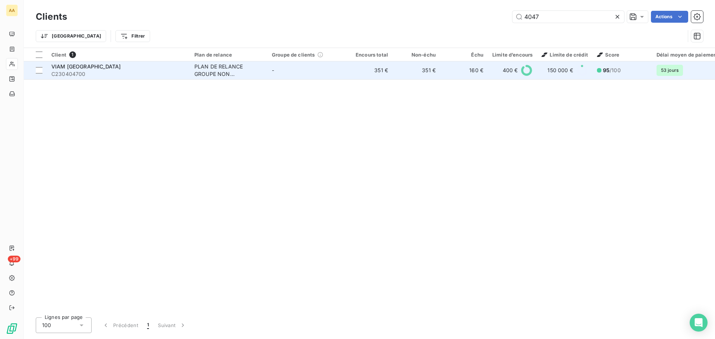
type input "4047"
click at [114, 70] on span "C230404700" at bounding box center [118, 73] width 134 height 7
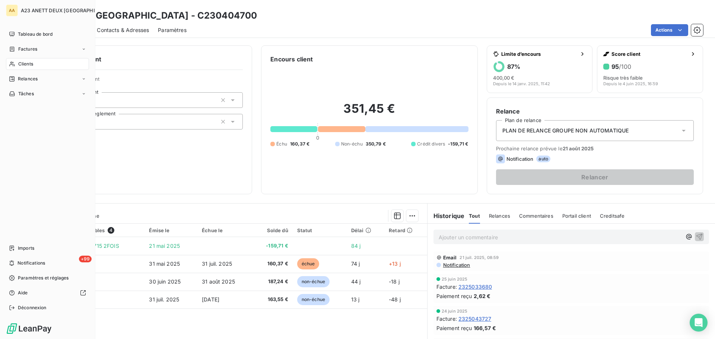
click at [34, 67] on div "Clients" at bounding box center [47, 64] width 83 height 12
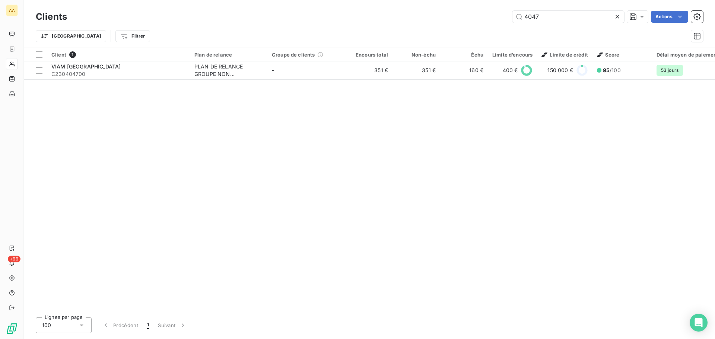
drag, startPoint x: 552, startPoint y: 16, endPoint x: 346, endPoint y: 2, distance: 206.1
click at [371, 9] on div "Clients 4047 Actions Trier Filtrer" at bounding box center [369, 24] width 691 height 48
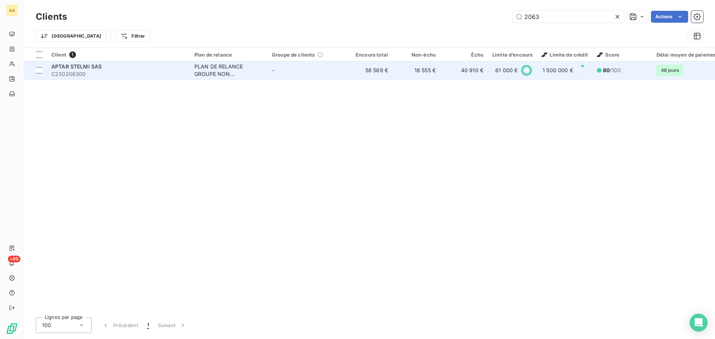
type input "2063"
click at [87, 71] on span "C230206300" at bounding box center [118, 73] width 134 height 7
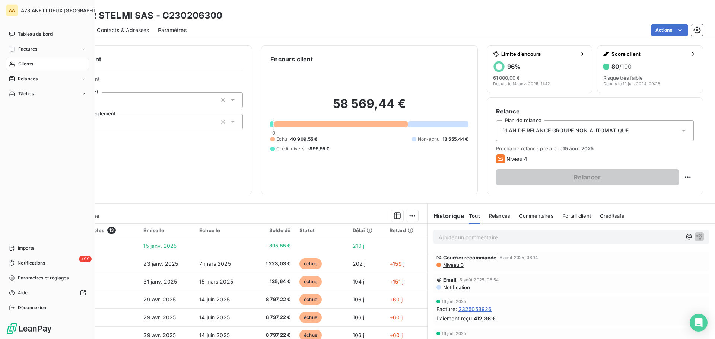
click at [23, 63] on span "Clients" at bounding box center [25, 64] width 15 height 7
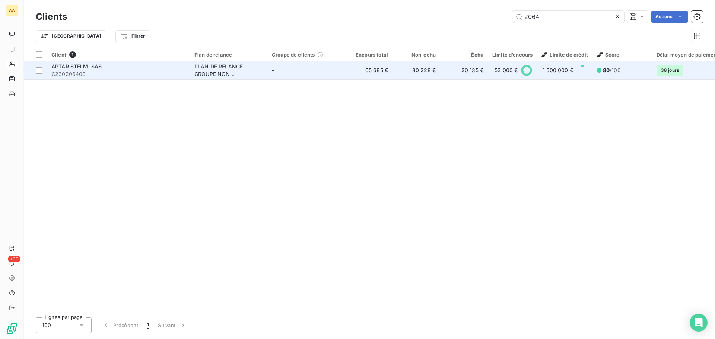
type input "2064"
click at [90, 65] on span "APTAR STELMI SAS" at bounding box center [76, 66] width 50 height 6
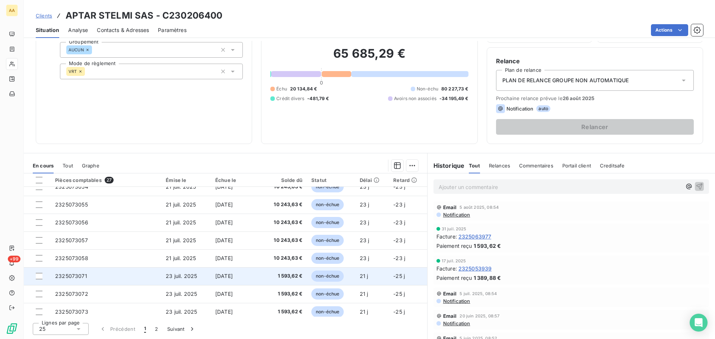
scroll to position [243, 0]
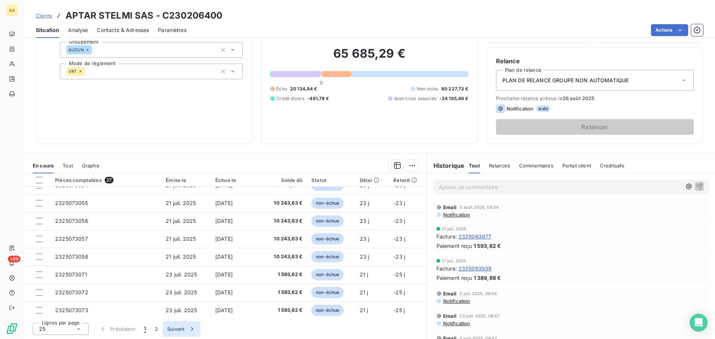
click at [183, 328] on button "Suivant" at bounding box center [182, 329] width 38 height 16
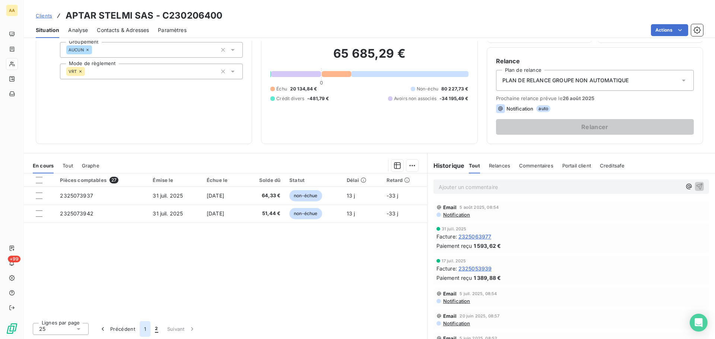
click at [145, 329] on button "1" at bounding box center [145, 329] width 11 height 16
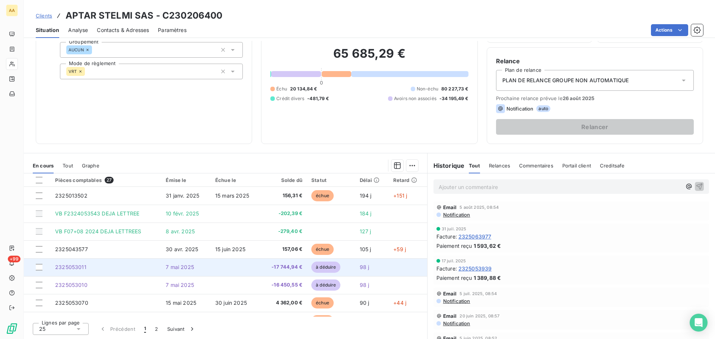
scroll to position [0, 0]
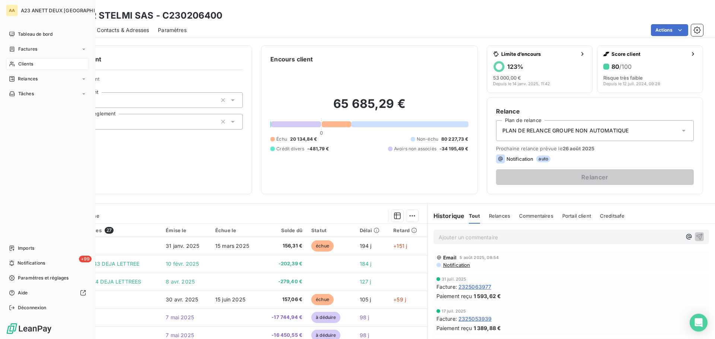
click at [35, 65] on div "Clients" at bounding box center [47, 64] width 83 height 12
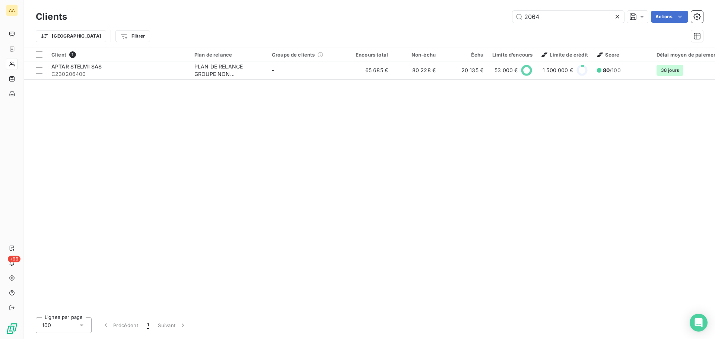
drag, startPoint x: 562, startPoint y: 19, endPoint x: 427, endPoint y: 21, distance: 134.5
click at [457, 24] on div "Clients 2064 Actions" at bounding box center [369, 17] width 667 height 16
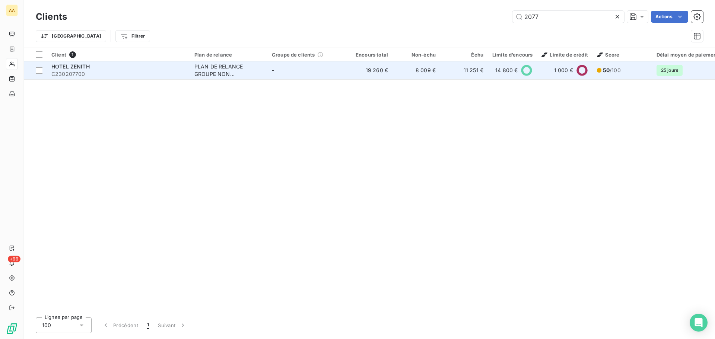
type input "2077"
click at [121, 67] on div "HOTEL ZENITH" at bounding box center [118, 66] width 134 height 7
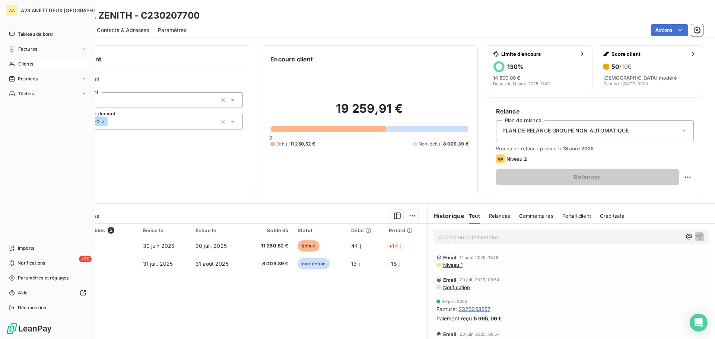
click at [16, 64] on div "Clients" at bounding box center [47, 64] width 83 height 12
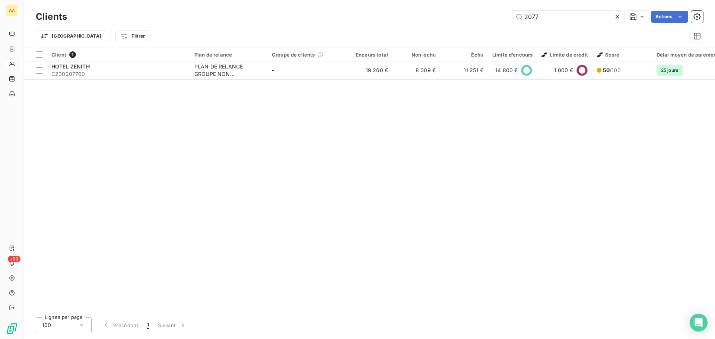
drag, startPoint x: 552, startPoint y: 19, endPoint x: 437, endPoint y: 22, distance: 114.8
click at [446, 22] on div "2077 Actions" at bounding box center [389, 17] width 627 height 12
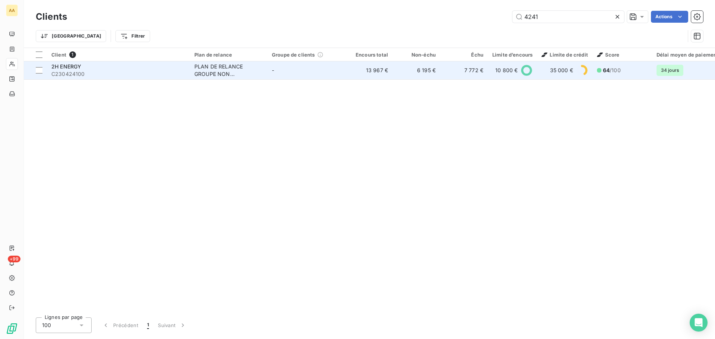
type input "4241"
click at [113, 74] on span "C230424100" at bounding box center [118, 73] width 134 height 7
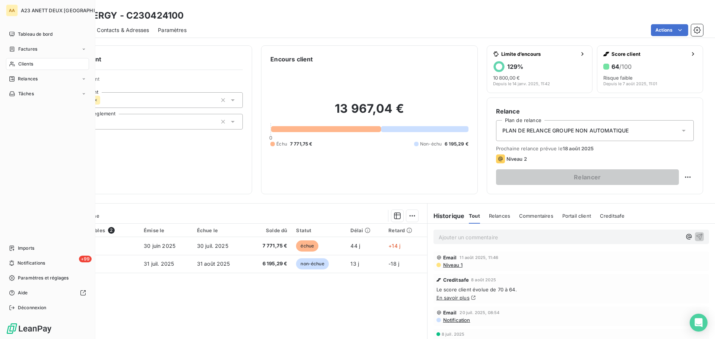
click at [21, 63] on span "Clients" at bounding box center [25, 64] width 15 height 7
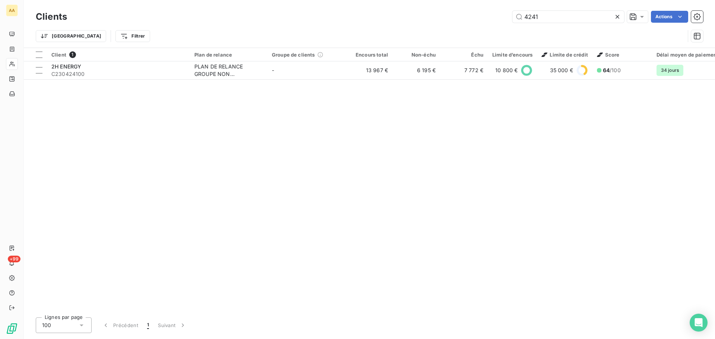
drag, startPoint x: 555, startPoint y: 16, endPoint x: 442, endPoint y: 28, distance: 113.5
click at [442, 28] on div "Clients 4241 Actions Trier Filtrer" at bounding box center [369, 28] width 667 height 39
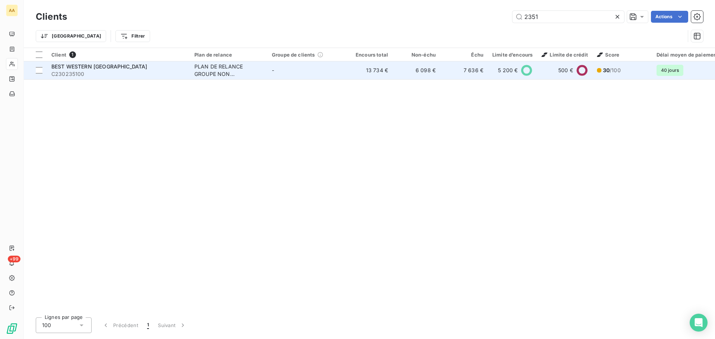
type input "2351"
click at [118, 62] on td "BEST WESTERN [GEOGRAPHIC_DATA] C230235100" at bounding box center [118, 70] width 143 height 18
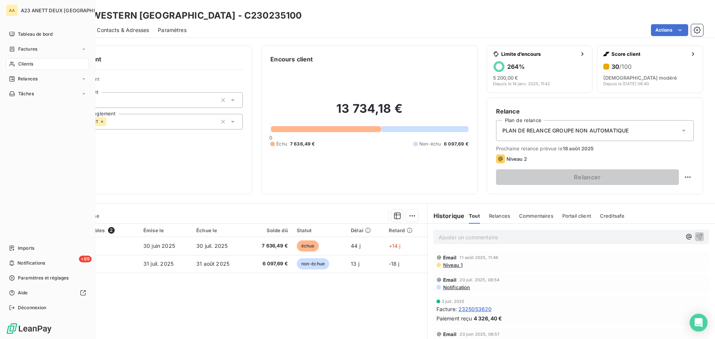
click at [20, 64] on span "Clients" at bounding box center [25, 64] width 15 height 7
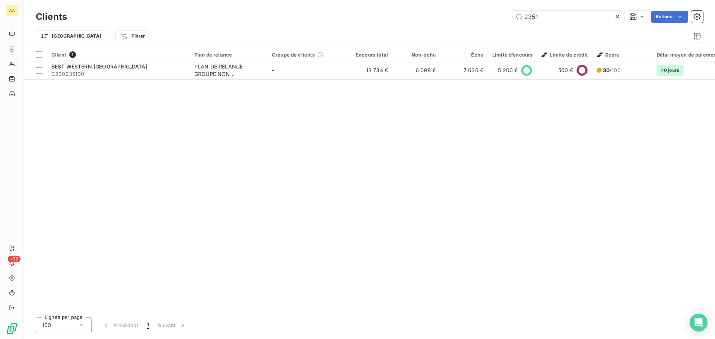
drag, startPoint x: 546, startPoint y: 15, endPoint x: 466, endPoint y: 21, distance: 79.6
click at [469, 21] on div "2351 Actions" at bounding box center [389, 17] width 627 height 12
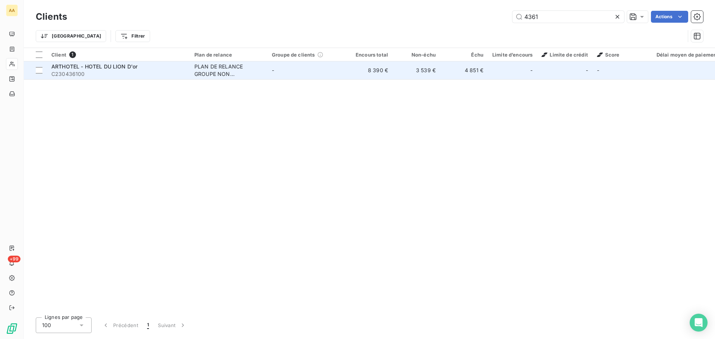
type input "4361"
click at [141, 70] on span "C230436100" at bounding box center [118, 73] width 134 height 7
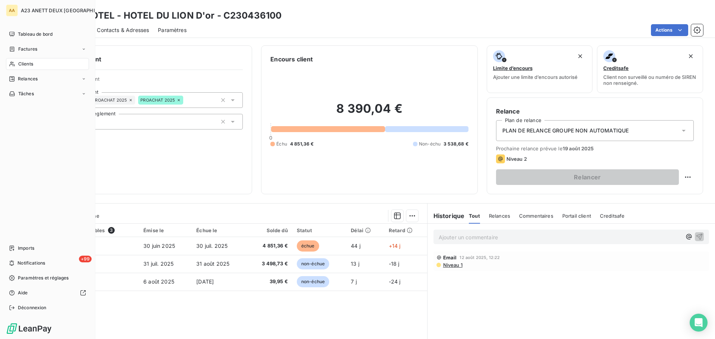
click at [32, 68] on div "Clients" at bounding box center [47, 64] width 83 height 12
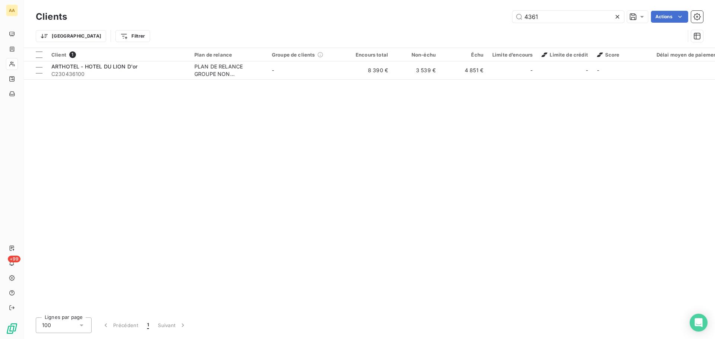
drag, startPoint x: 548, startPoint y: 19, endPoint x: 464, endPoint y: 19, distance: 83.1
click at [464, 19] on div "4361 Actions" at bounding box center [389, 17] width 627 height 12
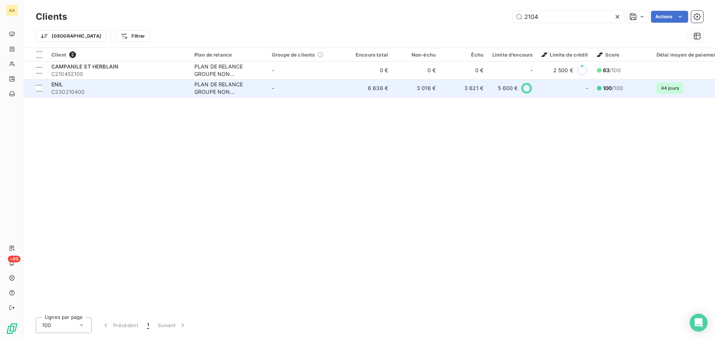
type input "2104"
click at [145, 90] on span "C230210400" at bounding box center [118, 91] width 134 height 7
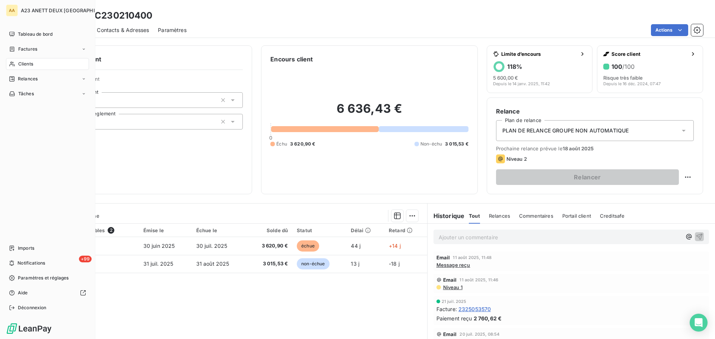
click at [32, 63] on span "Clients" at bounding box center [25, 64] width 15 height 7
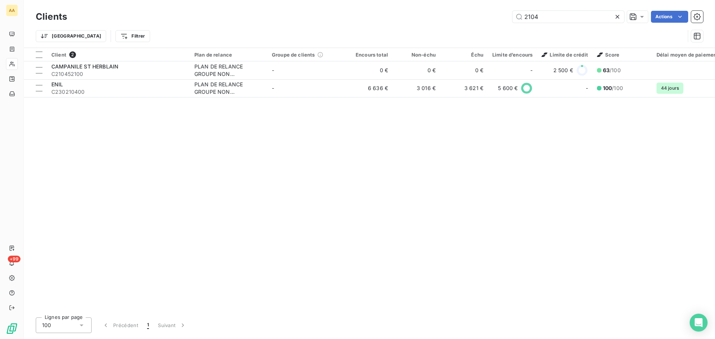
drag, startPoint x: 555, startPoint y: 14, endPoint x: 397, endPoint y: 23, distance: 158.6
click at [404, 26] on div "Clients 2104 Actions Trier Filtrer" at bounding box center [369, 28] width 667 height 39
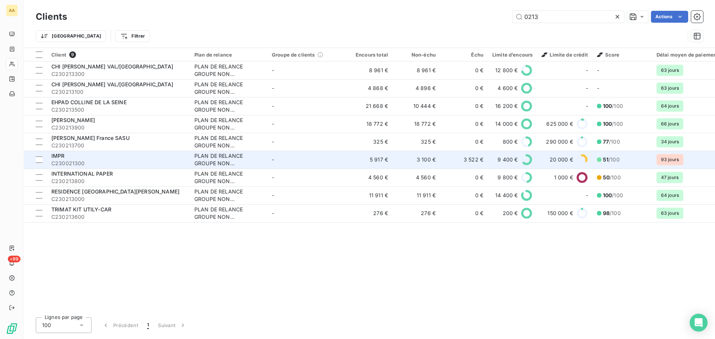
type input "0213"
click at [133, 157] on div "IMPR" at bounding box center [118, 155] width 134 height 7
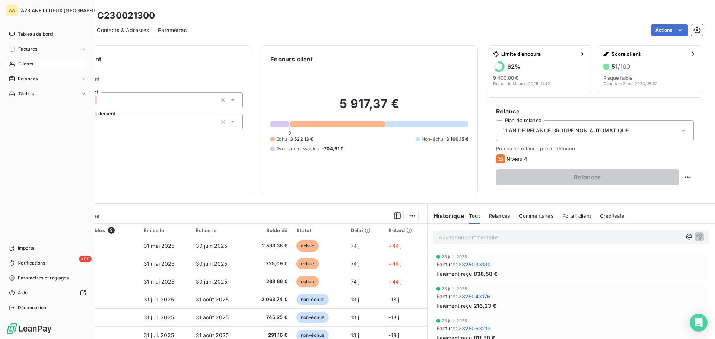
click at [32, 67] on div "Clients" at bounding box center [47, 64] width 83 height 12
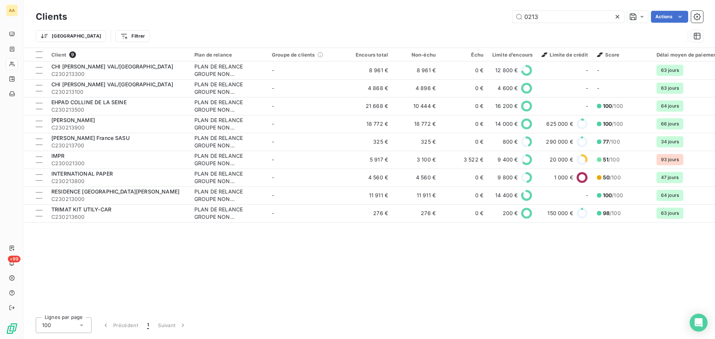
drag, startPoint x: 558, startPoint y: 16, endPoint x: 323, endPoint y: 22, distance: 234.7
click at [387, 27] on div "Clients 0213 Actions Trier Filtrer" at bounding box center [369, 28] width 667 height 39
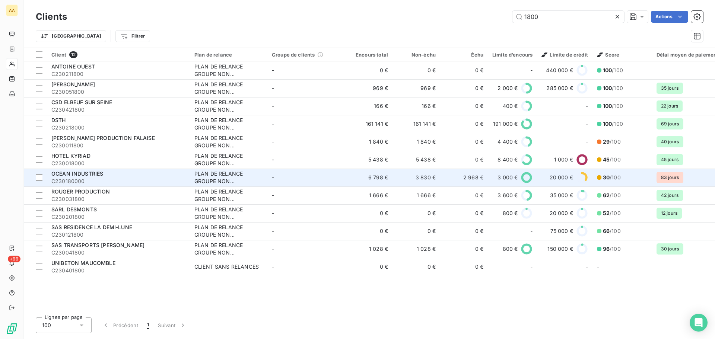
type input "1800"
click at [98, 181] on span "C230180000" at bounding box center [118, 181] width 134 height 7
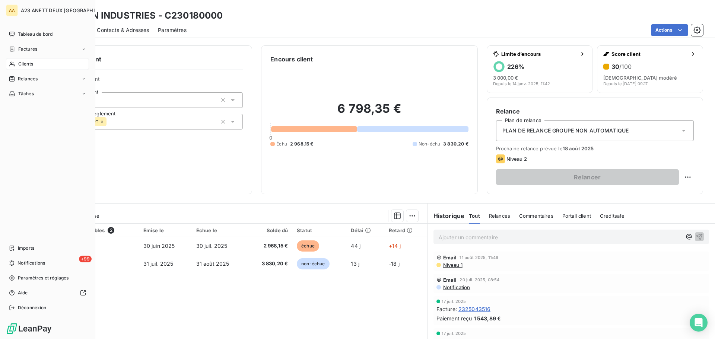
click at [26, 65] on span "Clients" at bounding box center [25, 64] width 15 height 7
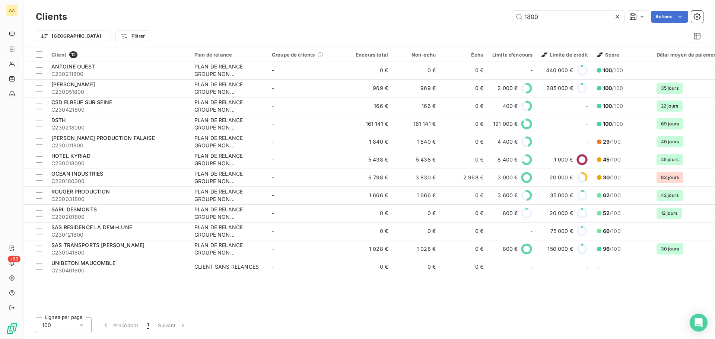
drag, startPoint x: 549, startPoint y: 21, endPoint x: 393, endPoint y: 12, distance: 156.7
click at [396, 12] on div "1800 Actions" at bounding box center [389, 17] width 627 height 12
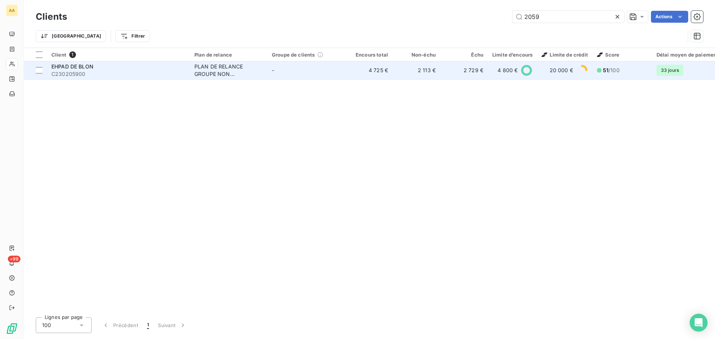
type input "2059"
click at [146, 71] on span "C230205900" at bounding box center [118, 73] width 134 height 7
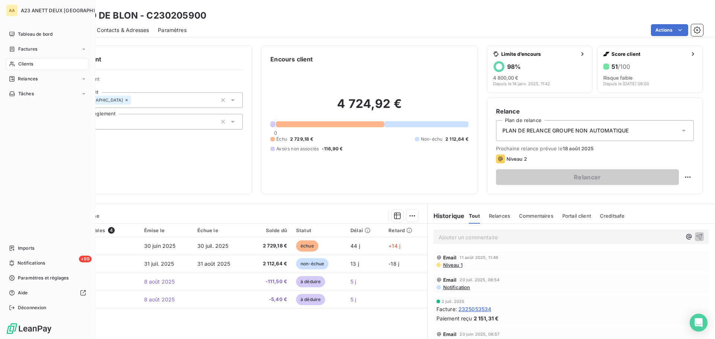
click at [24, 61] on span "Clients" at bounding box center [25, 64] width 15 height 7
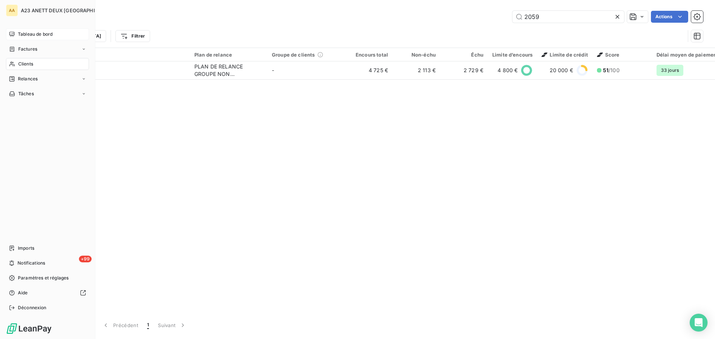
click at [34, 33] on span "Tableau de bord" at bounding box center [35, 34] width 35 height 7
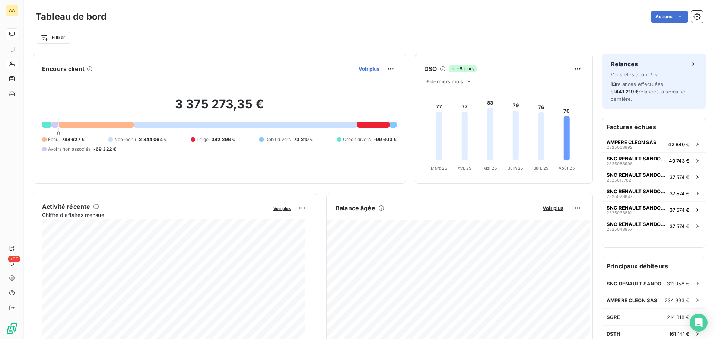
click at [371, 71] on span "Voir plus" at bounding box center [369, 69] width 21 height 6
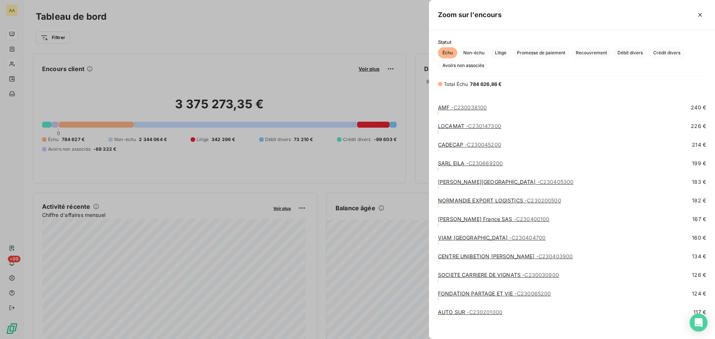
scroll to position [1135, 0]
